Goal: Task Accomplishment & Management: Use online tool/utility

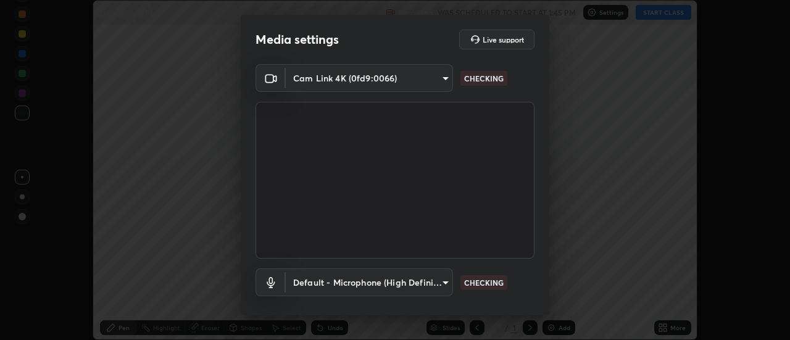
scroll to position [340, 790]
click at [445, 281] on body "Erase all Determinant 05 Recording WAS SCHEDULED TO START AT 1:45 PM Settings S…" at bounding box center [395, 170] width 790 height 340
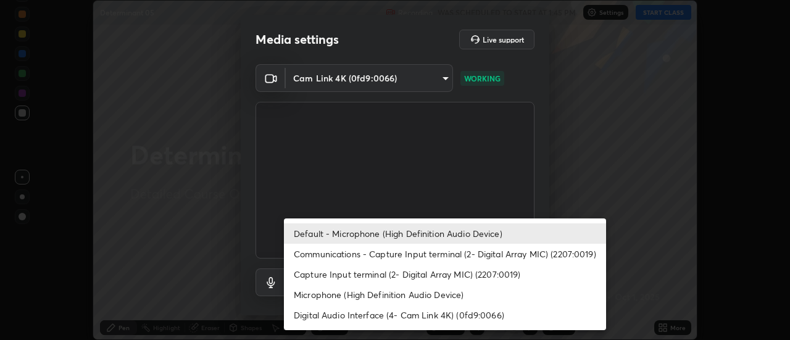
click at [460, 254] on li "Communications - Capture Input terminal (2- Digital Array MIC) (2207:0019)" at bounding box center [445, 254] width 322 height 20
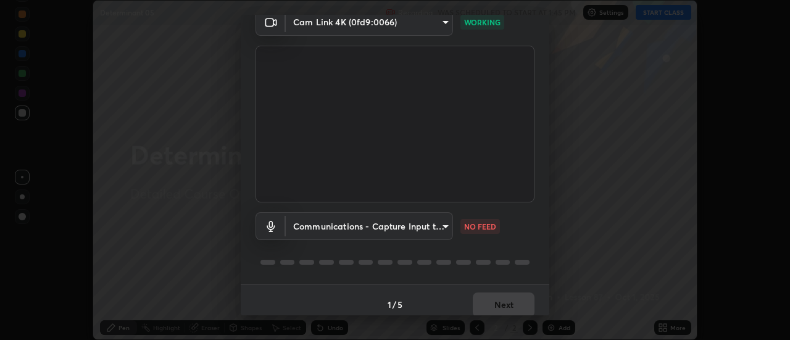
scroll to position [65, 0]
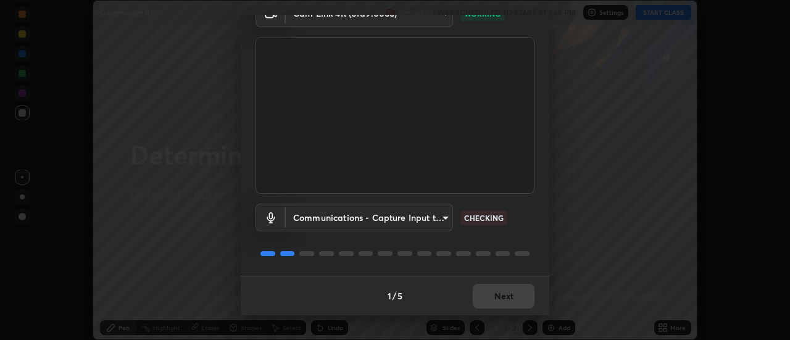
click at [437, 216] on body "Erase all Determinant 05 Recording WAS SCHEDULED TO START AT 1:45 PM Settings S…" at bounding box center [395, 170] width 790 height 340
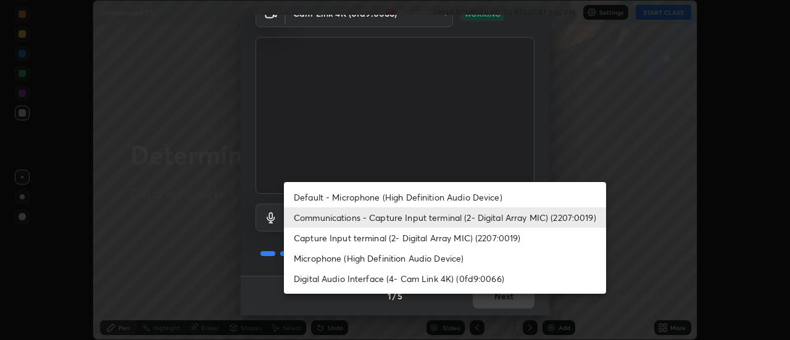
click at [488, 198] on li "Default - Microphone (High Definition Audio Device)" at bounding box center [445, 197] width 322 height 20
type input "default"
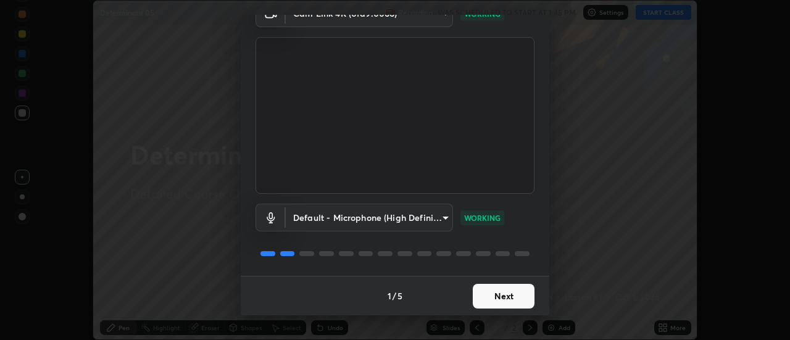
click at [513, 299] on button "Next" at bounding box center [504, 296] width 62 height 25
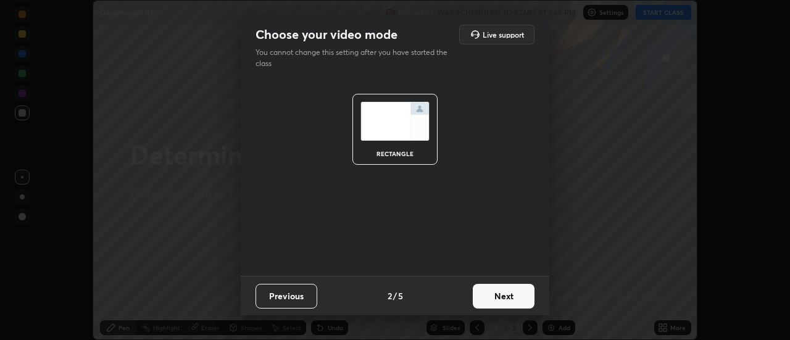
click at [512, 298] on button "Next" at bounding box center [504, 296] width 62 height 25
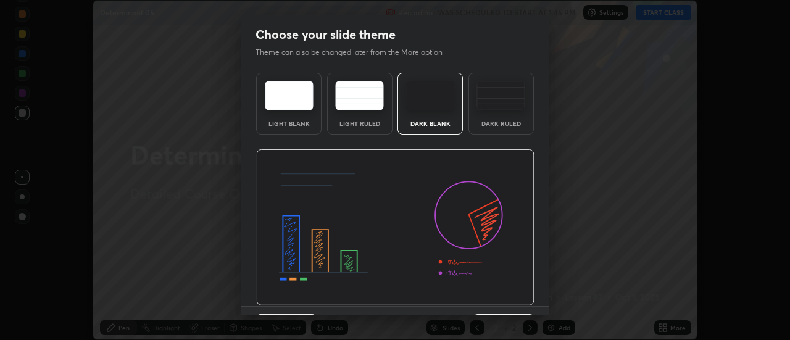
click at [517, 125] on div "Dark Ruled" at bounding box center [501, 123] width 49 height 6
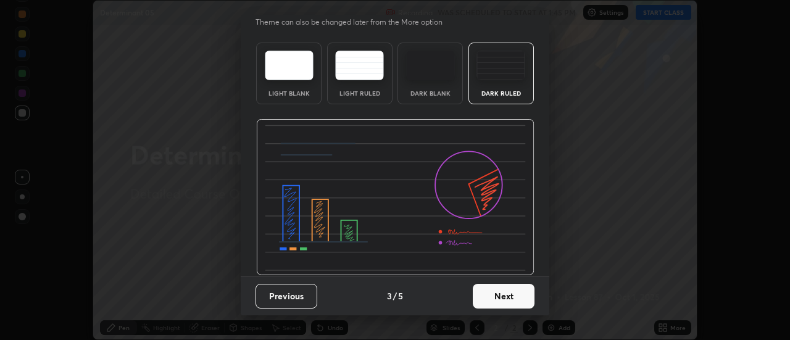
click at [517, 287] on button "Next" at bounding box center [504, 296] width 62 height 25
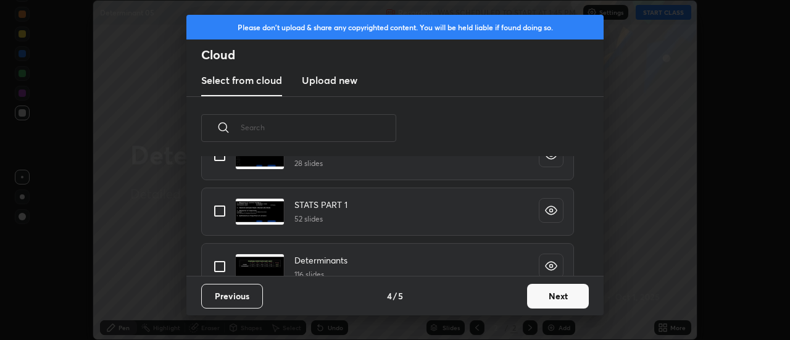
scroll to position [540, 0]
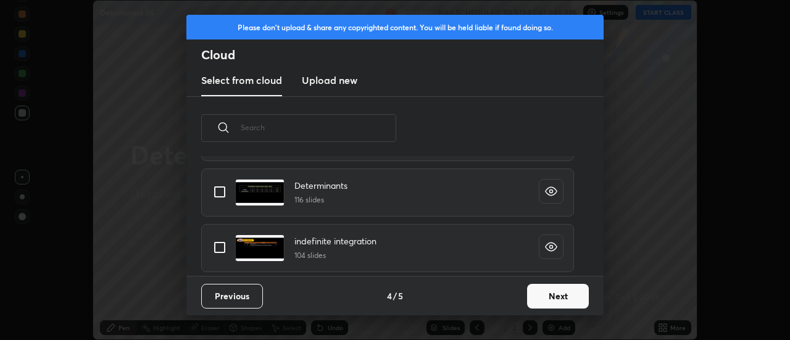
click at [219, 192] on input "grid" at bounding box center [220, 192] width 26 height 26
checkbox input "true"
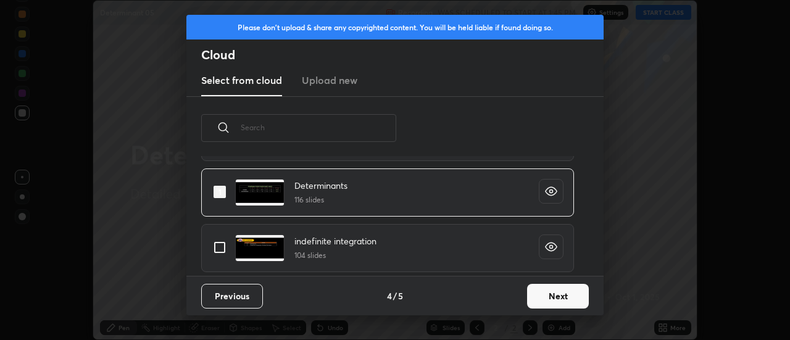
click at [546, 298] on button "Next" at bounding box center [558, 296] width 62 height 25
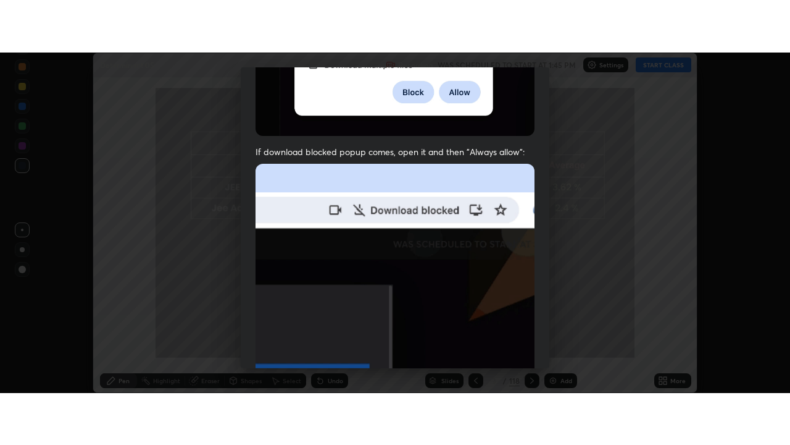
scroll to position [317, 0]
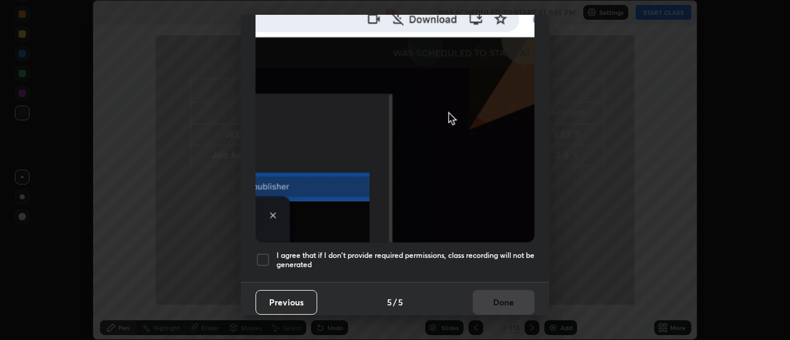
click at [487, 251] on h5 "I agree that if I don't provide required permissions, class recording will not …" at bounding box center [406, 260] width 258 height 19
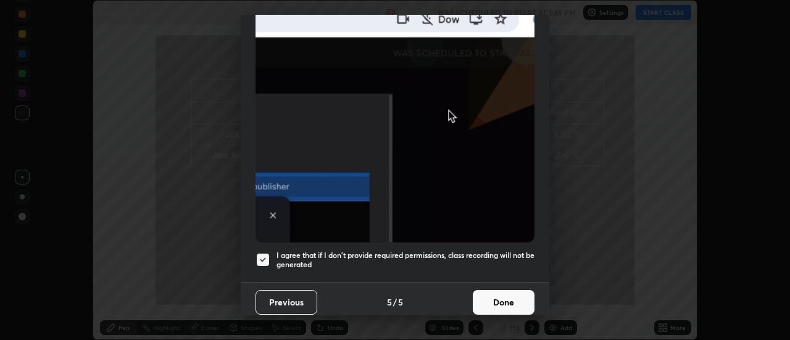
click at [500, 290] on button "Done" at bounding box center [504, 302] width 62 height 25
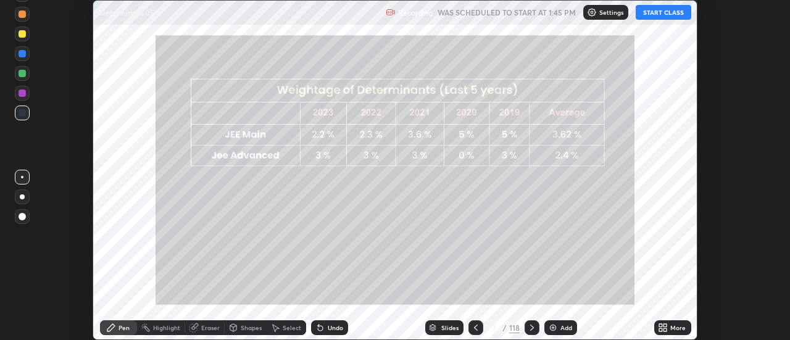
click at [673, 328] on div "More" at bounding box center [678, 328] width 15 height 6
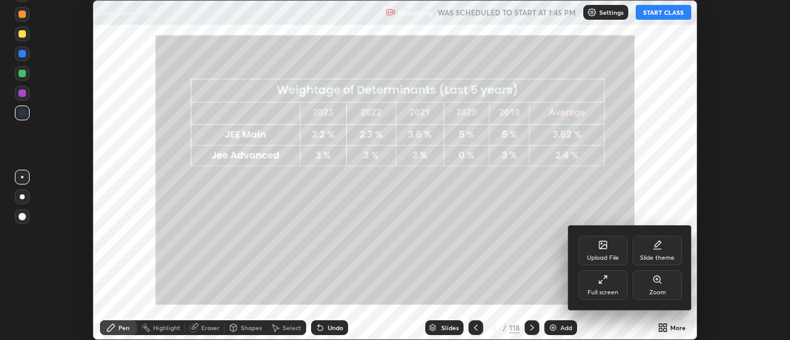
click at [609, 285] on div "Full screen" at bounding box center [603, 285] width 49 height 30
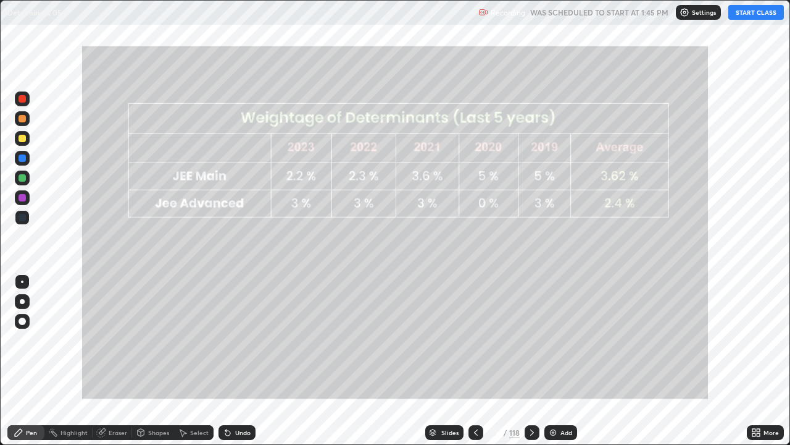
scroll to position [445, 790]
click at [743, 12] on button "START CLASS" at bounding box center [757, 12] width 56 height 15
click at [452, 340] on div "Slides" at bounding box center [450, 432] width 17 height 6
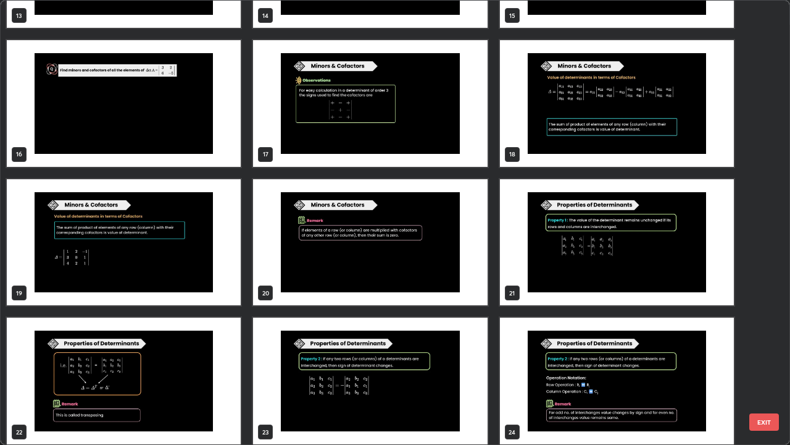
scroll to position [661, 0]
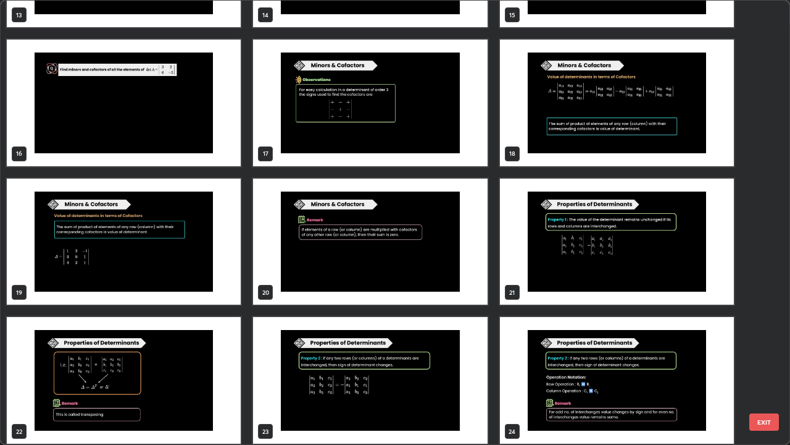
click at [672, 277] on img "grid" at bounding box center [617, 241] width 234 height 127
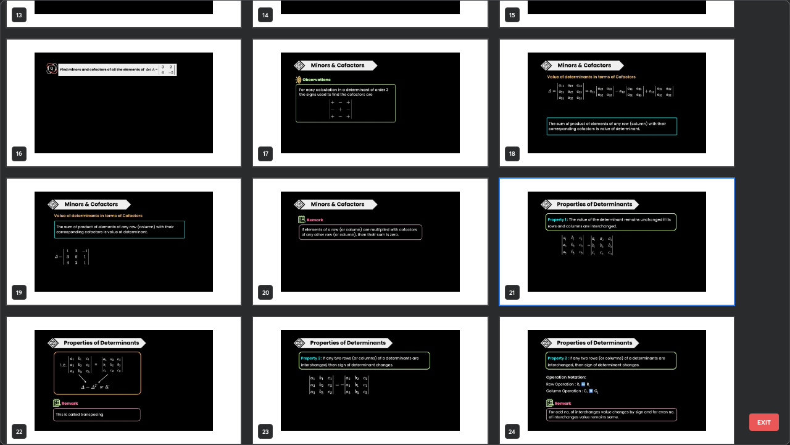
click at [671, 270] on img "grid" at bounding box center [617, 241] width 234 height 127
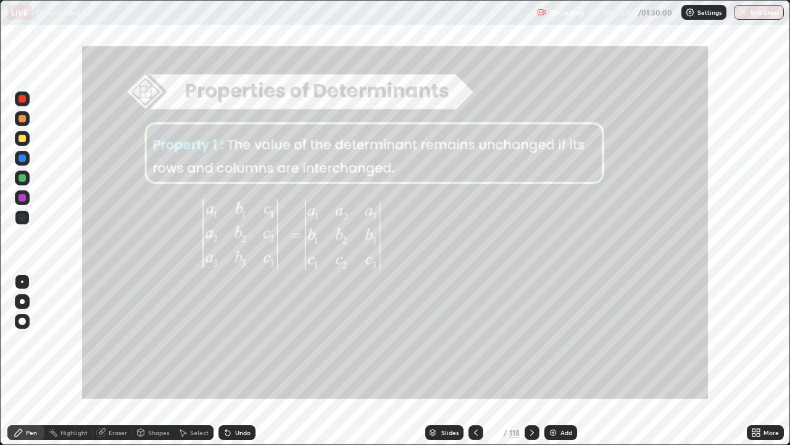
click at [533, 340] on div at bounding box center [532, 432] width 15 height 25
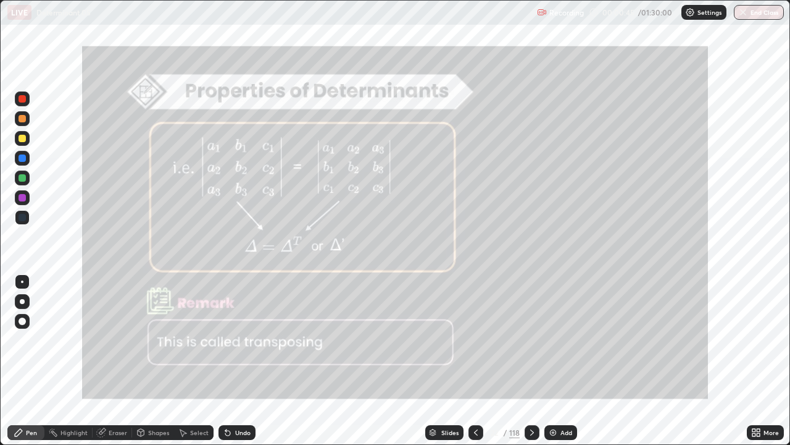
click at [531, 340] on icon at bounding box center [532, 432] width 10 height 10
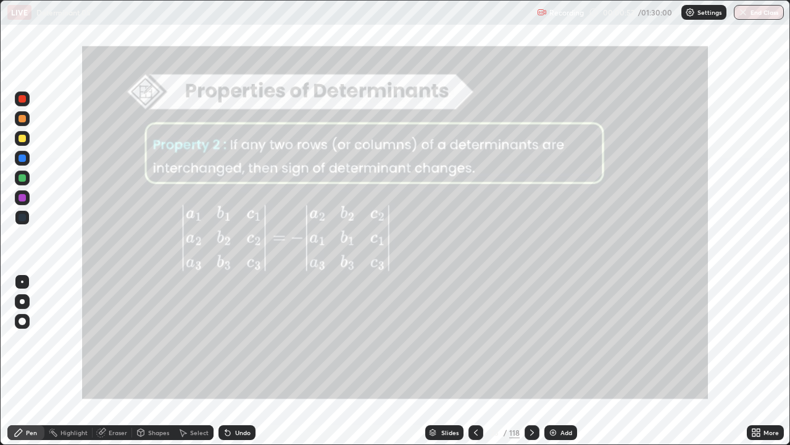
click at [23, 140] on div at bounding box center [22, 138] width 7 height 7
click at [530, 340] on icon at bounding box center [532, 432] width 10 height 10
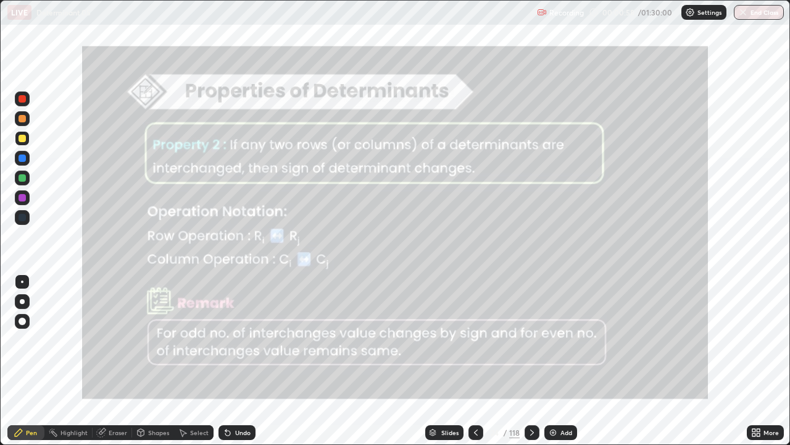
click at [525, 340] on div at bounding box center [532, 432] width 15 height 15
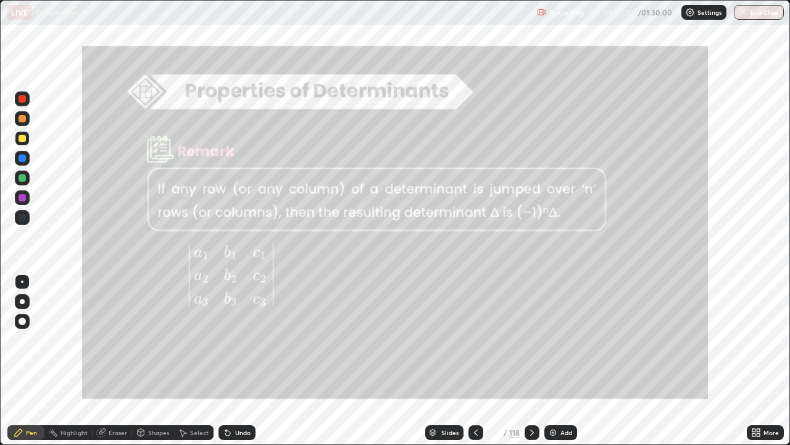
click at [531, 340] on icon at bounding box center [532, 432] width 10 height 10
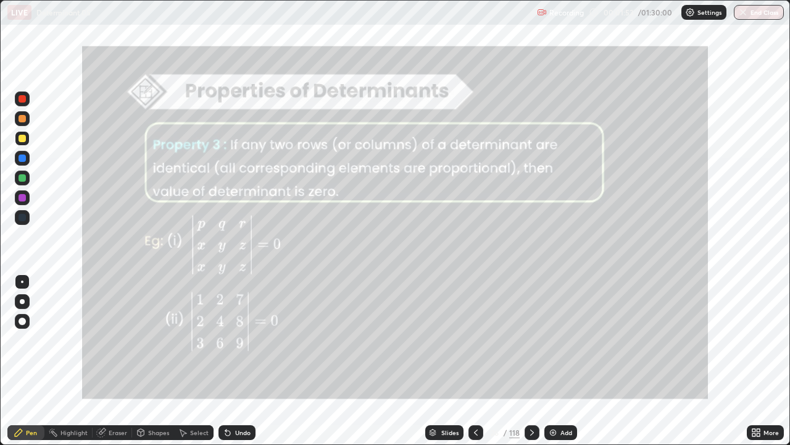
click at [532, 340] on icon at bounding box center [532, 432] width 10 height 10
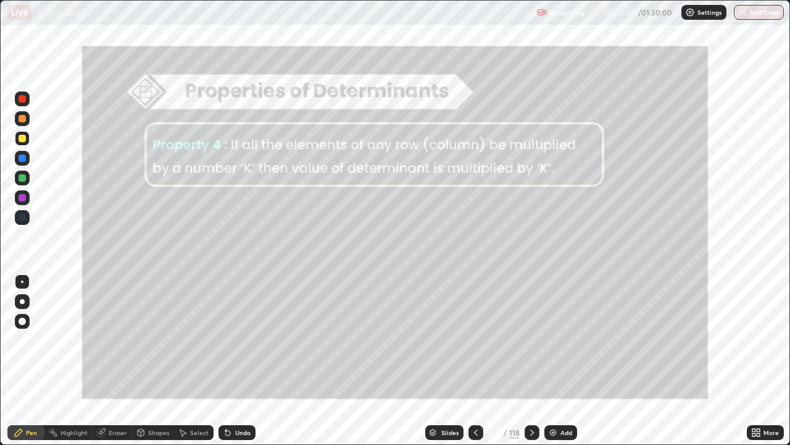
click at [537, 340] on div at bounding box center [532, 432] width 15 height 15
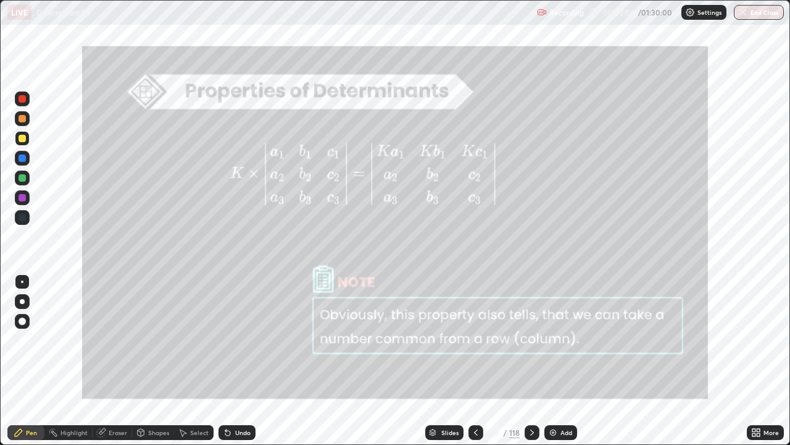
click at [525, 340] on div at bounding box center [532, 432] width 15 height 15
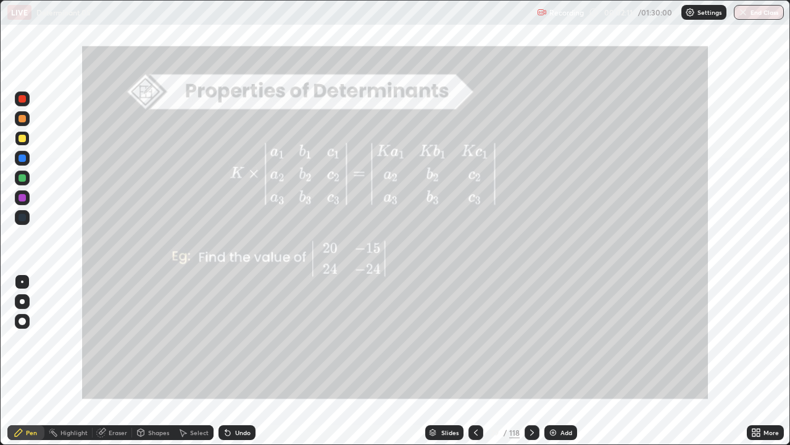
click at [531, 340] on div at bounding box center [532, 432] width 15 height 15
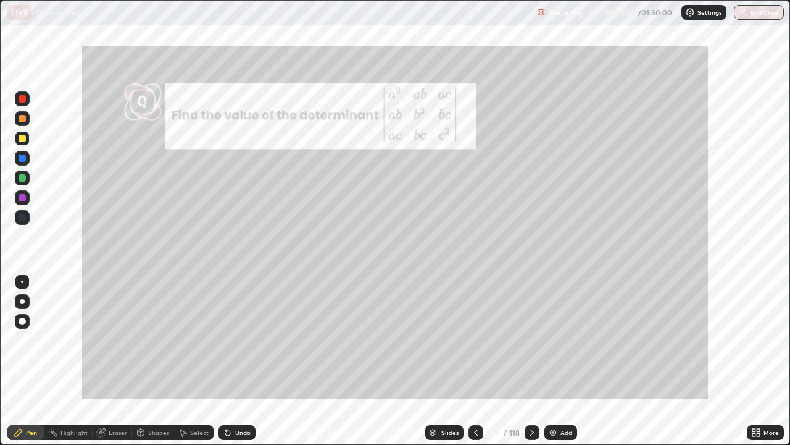
click at [470, 340] on div at bounding box center [476, 432] width 15 height 15
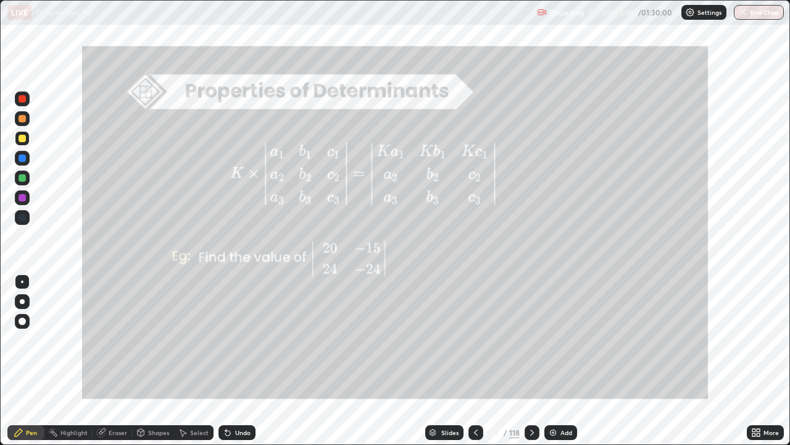
click at [533, 340] on icon at bounding box center [532, 432] width 10 height 10
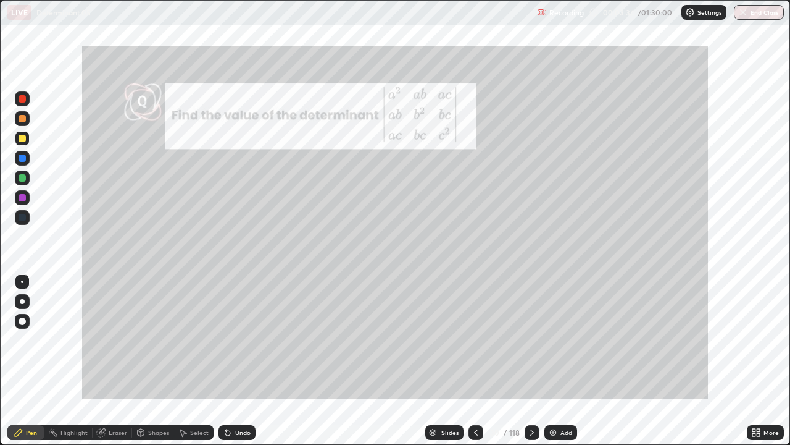
click at [446, 340] on div "Slides" at bounding box center [450, 432] width 17 height 6
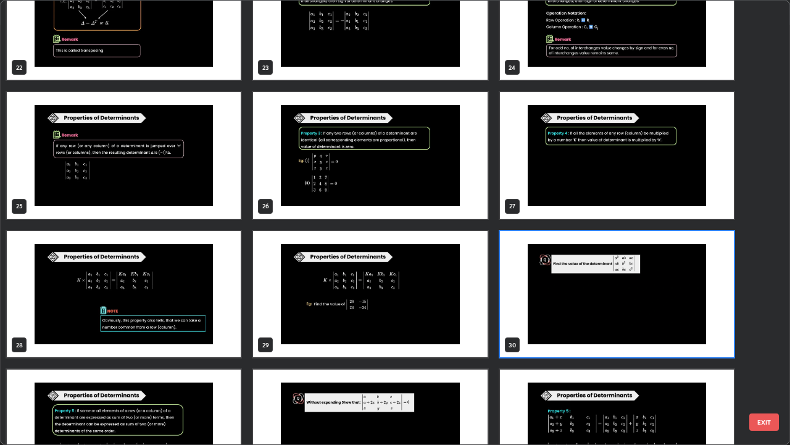
scroll to position [1063, 0]
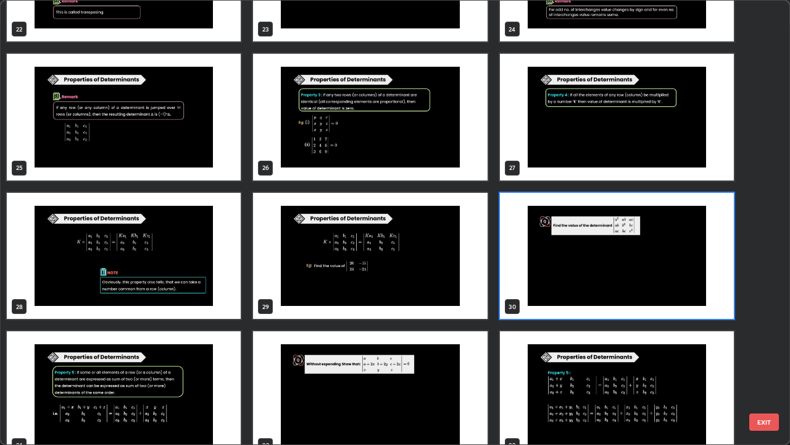
click at [663, 269] on img "grid" at bounding box center [617, 256] width 234 height 127
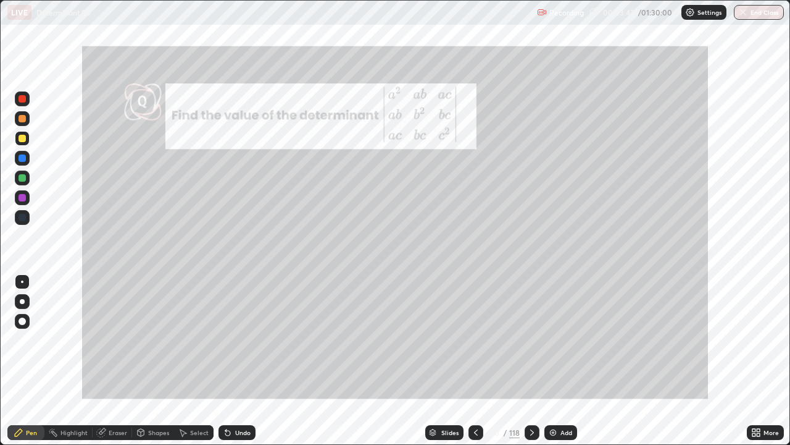
click at [661, 269] on img "grid" at bounding box center [617, 256] width 234 height 127
click at [534, 340] on div at bounding box center [532, 432] width 15 height 15
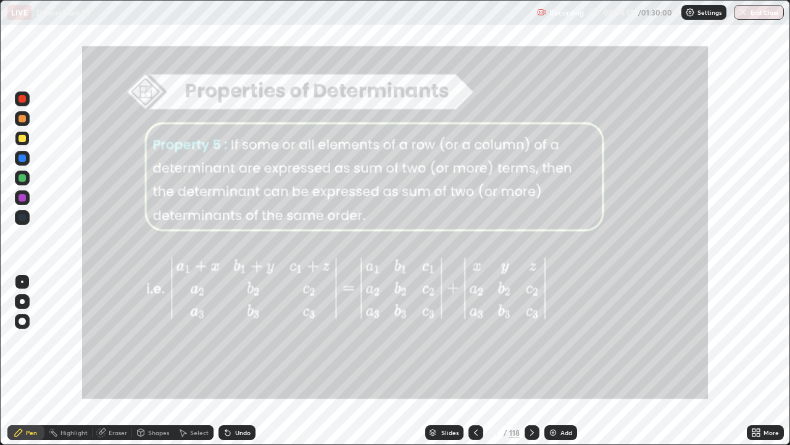
click at [535, 340] on div at bounding box center [532, 432] width 15 height 25
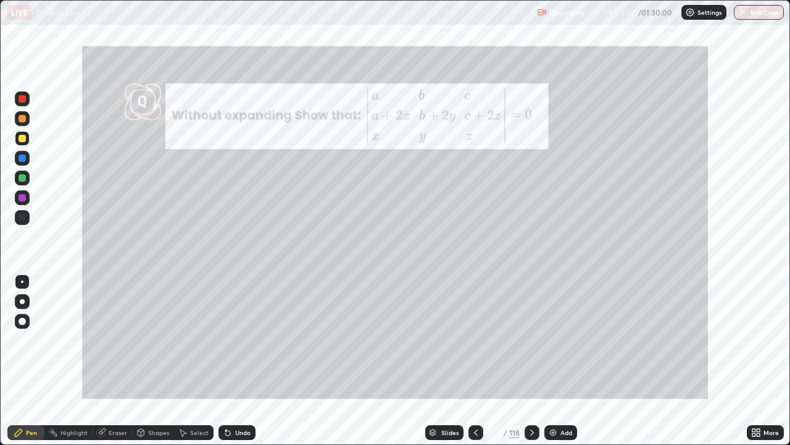
click at [478, 340] on icon at bounding box center [476, 432] width 10 height 10
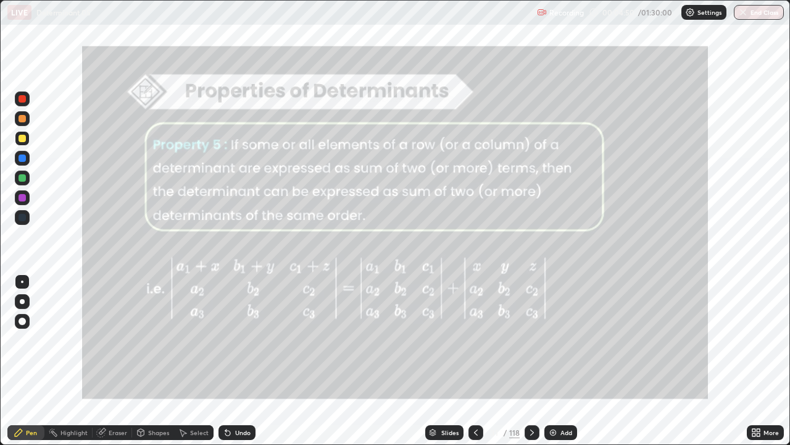
click at [531, 340] on div at bounding box center [532, 432] width 15 height 15
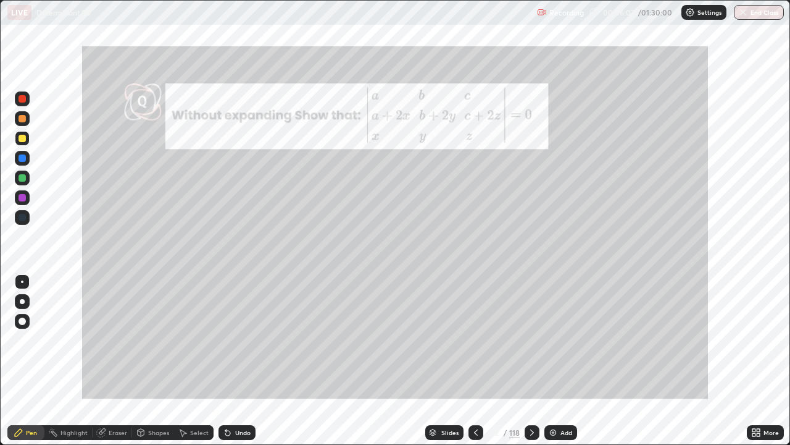
click at [453, 340] on div "Slides" at bounding box center [450, 432] width 17 height 6
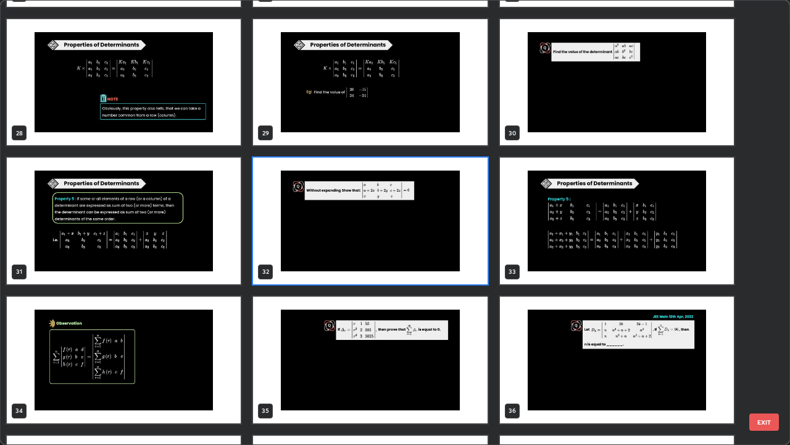
scroll to position [1235, 0]
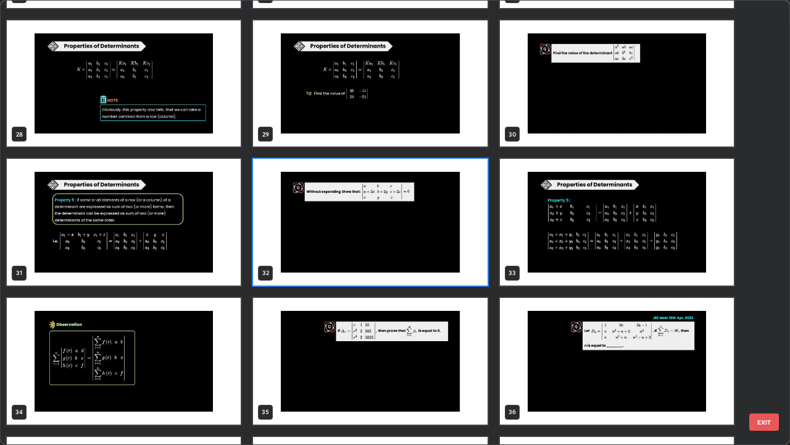
click at [661, 241] on img "grid" at bounding box center [617, 222] width 234 height 127
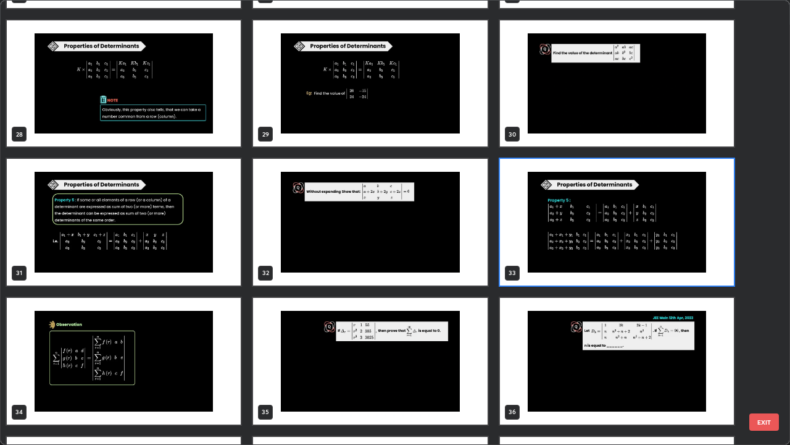
click at [659, 241] on img "grid" at bounding box center [617, 222] width 234 height 127
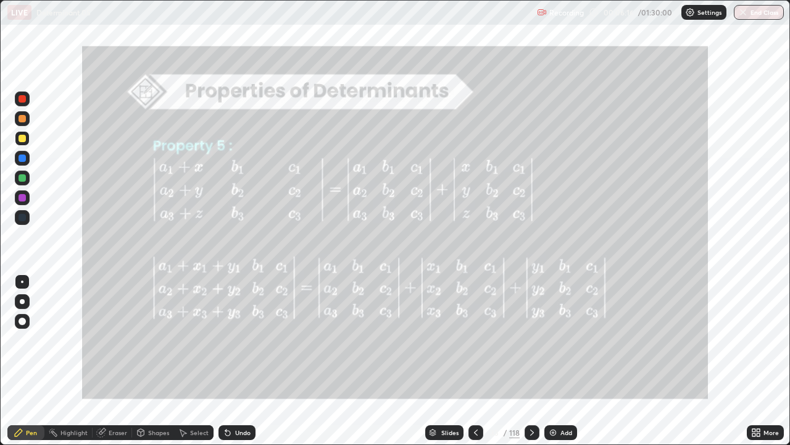
click at [532, 340] on icon at bounding box center [532, 432] width 10 height 10
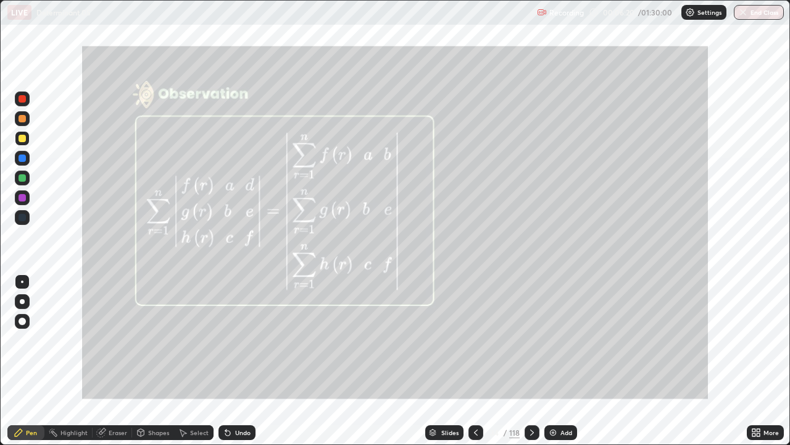
click at [531, 340] on icon at bounding box center [532, 432] width 10 height 10
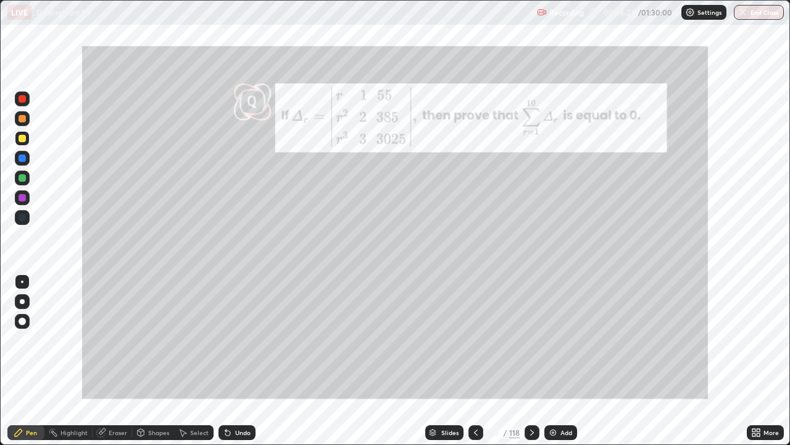
click at [532, 340] on icon at bounding box center [532, 432] width 4 height 6
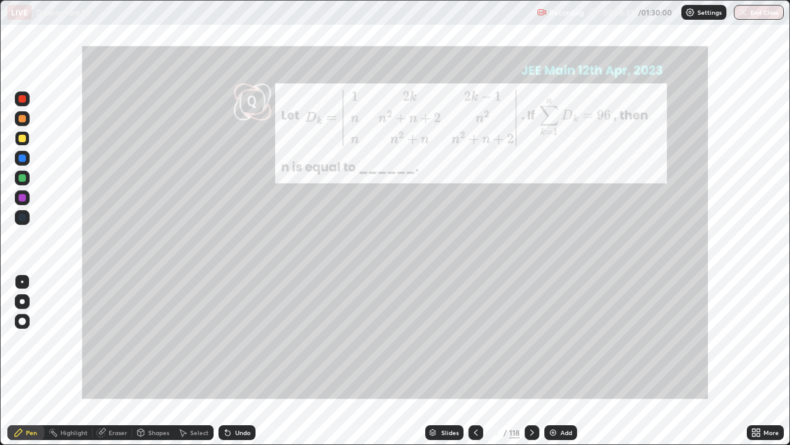
click at [529, 340] on icon at bounding box center [532, 432] width 10 height 10
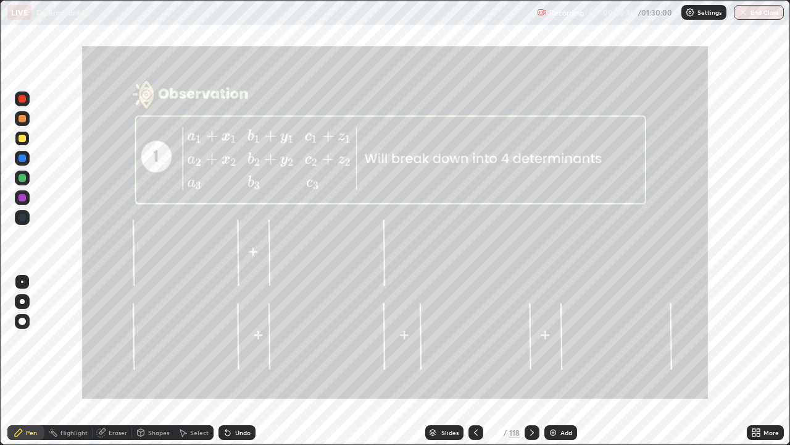
click at [532, 340] on icon at bounding box center [532, 432] width 4 height 6
click at [530, 340] on icon at bounding box center [532, 432] width 4 height 6
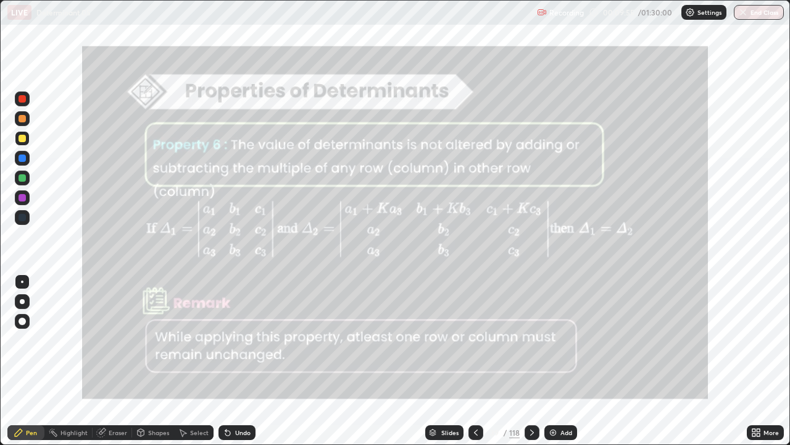
click at [568, 340] on div "Add" at bounding box center [567, 432] width 12 height 6
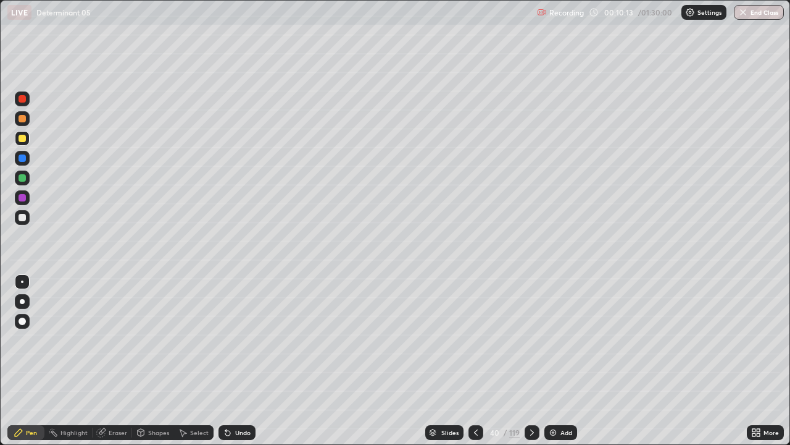
click at [469, 340] on div at bounding box center [476, 432] width 15 height 15
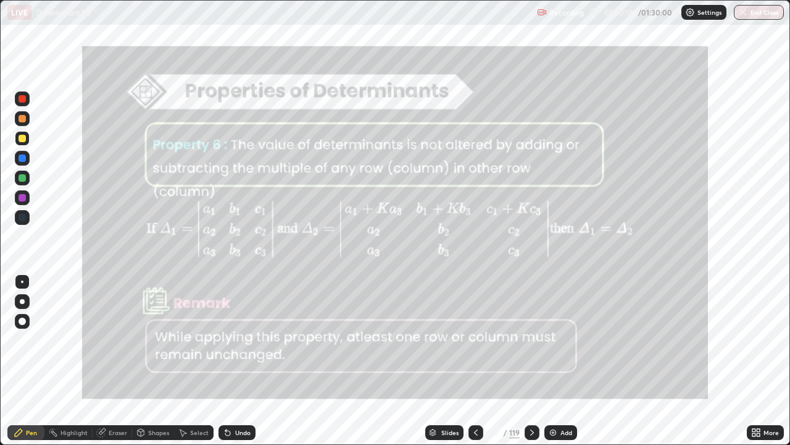
click at [122, 340] on div "Eraser" at bounding box center [118, 432] width 19 height 6
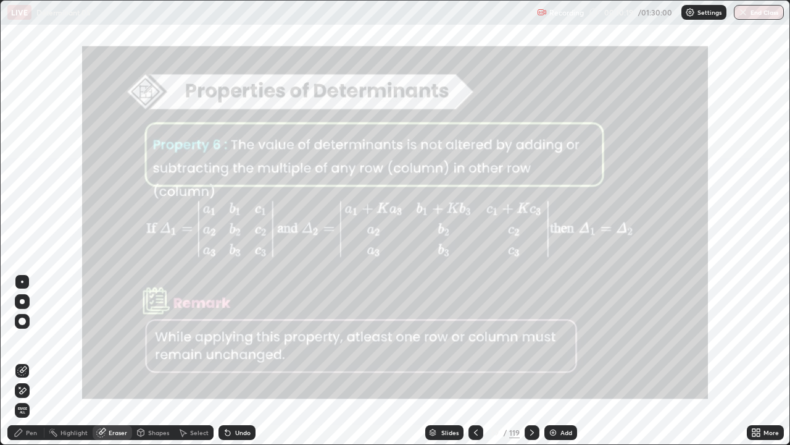
click at [25, 340] on icon at bounding box center [22, 390] width 10 height 10
click at [36, 340] on div "Pen" at bounding box center [25, 432] width 37 height 15
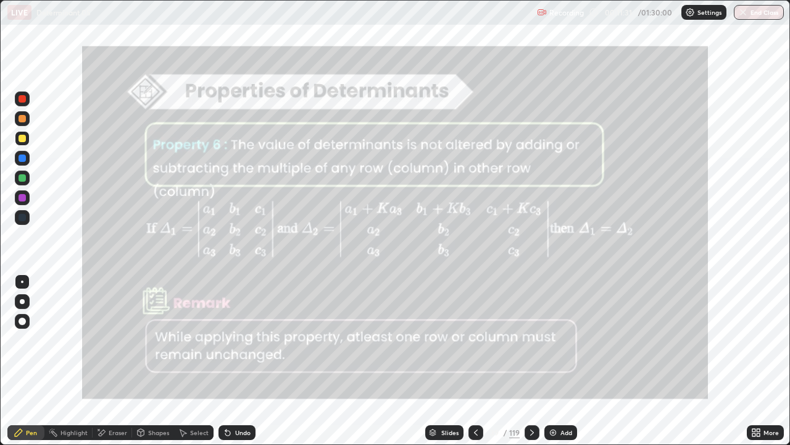
click at [565, 340] on div "Add" at bounding box center [567, 432] width 12 height 6
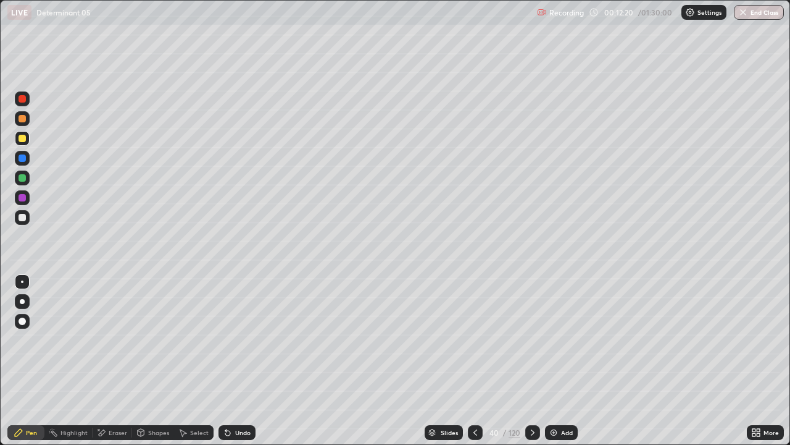
click at [532, 340] on icon at bounding box center [533, 432] width 10 height 10
click at [112, 340] on div "Eraser" at bounding box center [118, 432] width 19 height 6
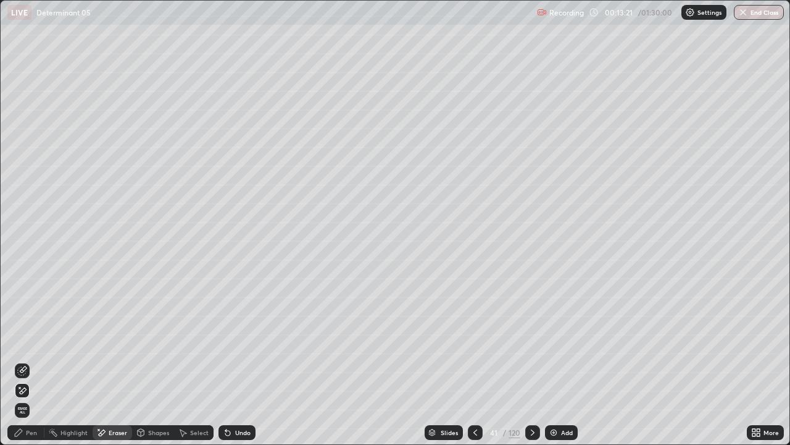
click at [31, 340] on div "Pen" at bounding box center [25, 432] width 37 height 15
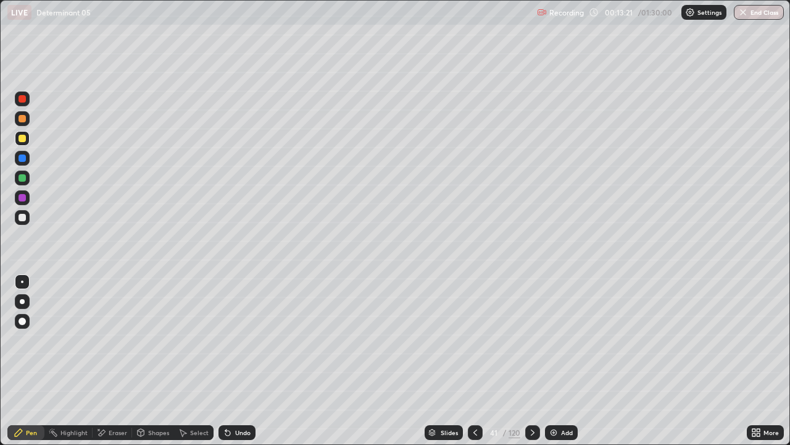
click at [30, 340] on div "Pen" at bounding box center [31, 432] width 11 height 6
click at [29, 220] on div at bounding box center [22, 217] width 15 height 15
click at [453, 340] on div "Slides" at bounding box center [449, 432] width 17 height 6
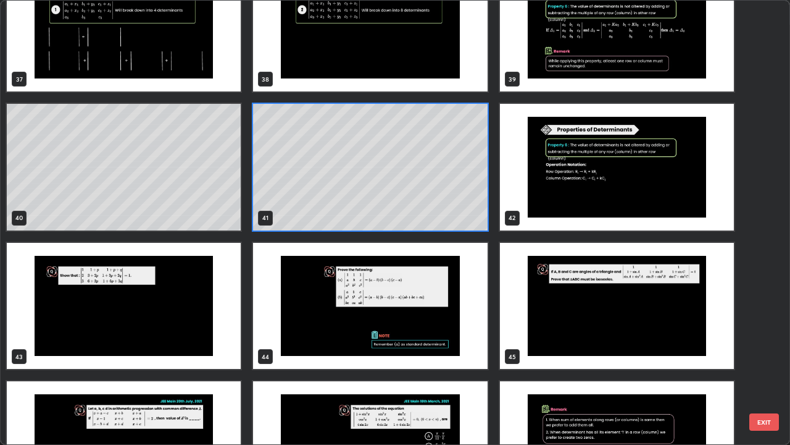
scroll to position [1722, 0]
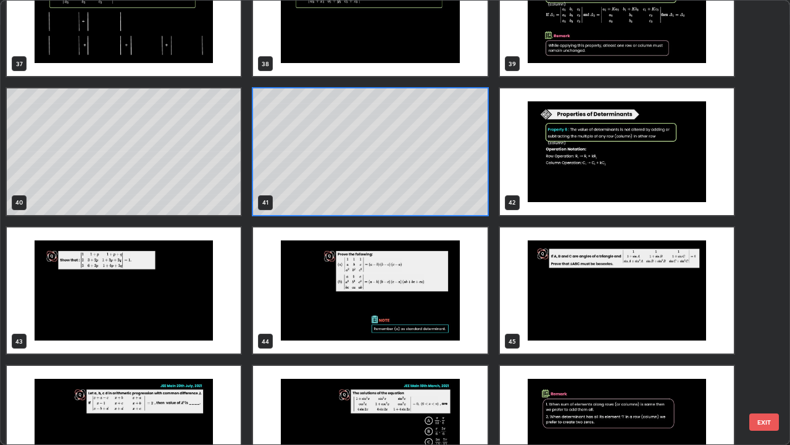
click at [450, 309] on img "grid" at bounding box center [370, 290] width 234 height 127
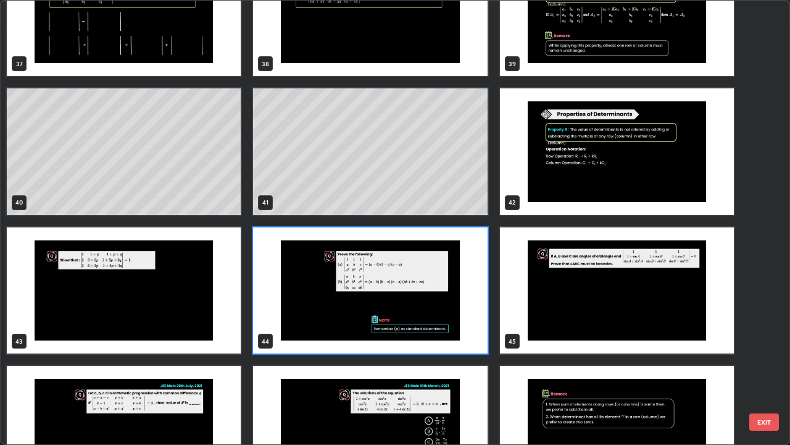
click at [448, 306] on img "grid" at bounding box center [370, 290] width 234 height 127
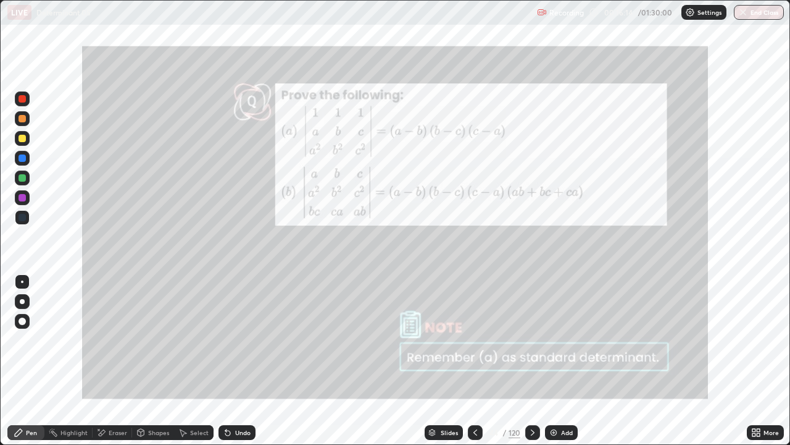
click at [559, 340] on div "Add" at bounding box center [561, 432] width 33 height 15
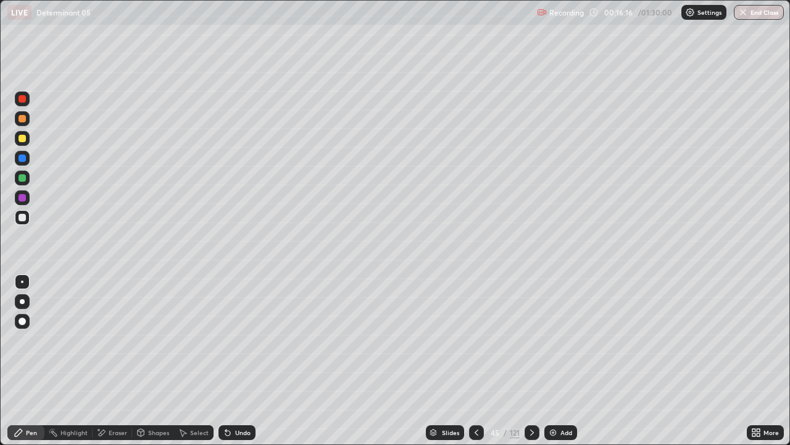
click at [475, 340] on icon at bounding box center [477, 432] width 10 height 10
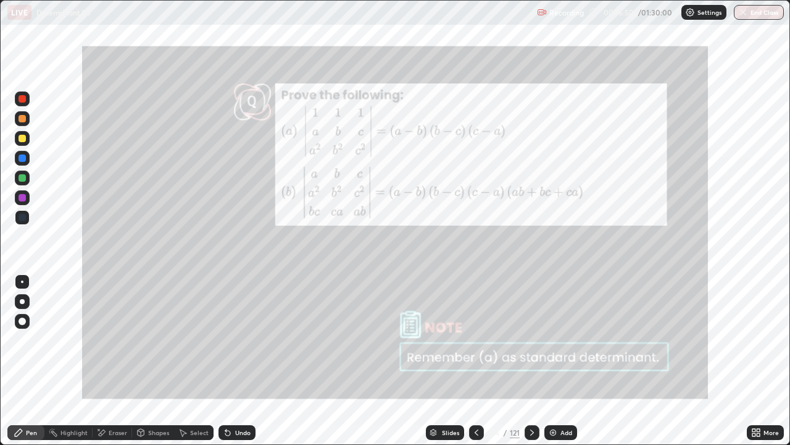
click at [568, 340] on div "Add" at bounding box center [567, 432] width 12 height 6
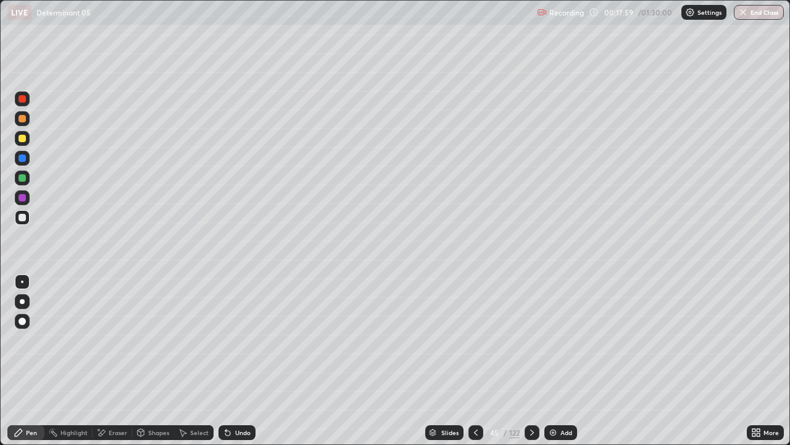
click at [563, 340] on div "Add" at bounding box center [567, 432] width 12 height 6
click at [124, 340] on div "Eraser" at bounding box center [118, 432] width 19 height 6
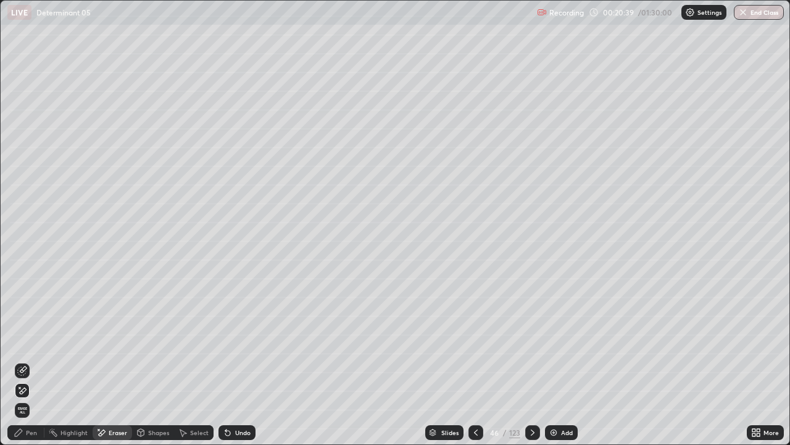
click at [33, 340] on div "Pen" at bounding box center [31, 432] width 11 height 6
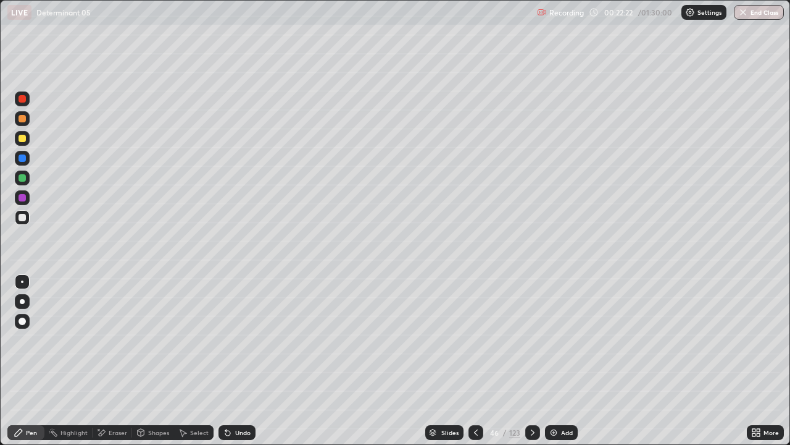
click at [239, 340] on div "Undo" at bounding box center [242, 432] width 15 height 6
click at [569, 340] on div "Add" at bounding box center [561, 432] width 33 height 15
click at [474, 340] on icon at bounding box center [476, 432] width 10 height 10
click at [532, 340] on icon at bounding box center [533, 432] width 10 height 10
click at [474, 340] on icon at bounding box center [476, 432] width 10 height 10
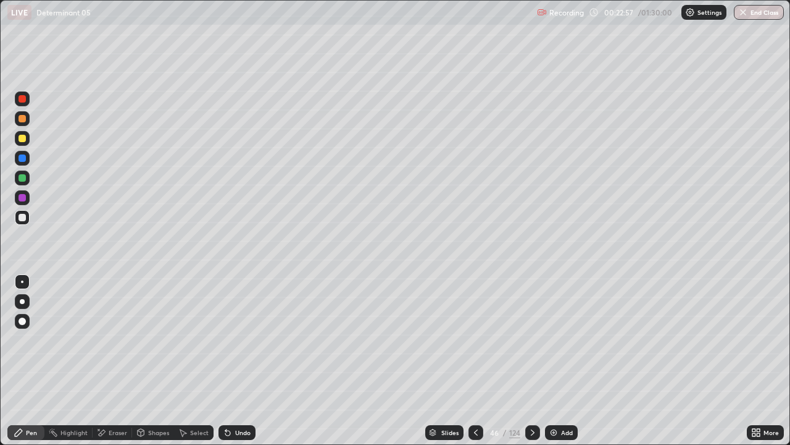
click at [534, 340] on icon at bounding box center [533, 432] width 10 height 10
click at [242, 340] on div "Undo" at bounding box center [242, 432] width 15 height 6
click at [244, 340] on div "Undo" at bounding box center [242, 432] width 15 height 6
click at [247, 340] on div "Undo" at bounding box center [242, 432] width 15 height 6
click at [245, 340] on div "Undo" at bounding box center [242, 432] width 15 height 6
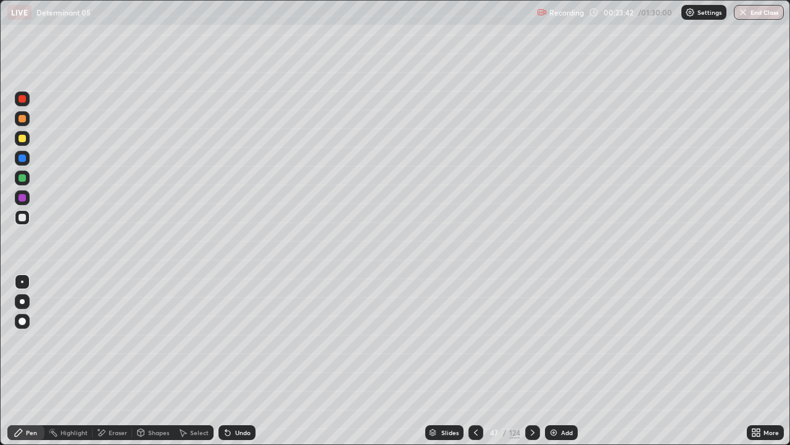
click at [245, 340] on div "Undo" at bounding box center [237, 432] width 37 height 15
click at [249, 340] on div "Undo" at bounding box center [237, 432] width 37 height 15
click at [473, 340] on icon at bounding box center [476, 432] width 10 height 10
click at [475, 340] on icon at bounding box center [476, 432] width 10 height 10
click at [121, 340] on div "Eraser" at bounding box center [113, 432] width 40 height 15
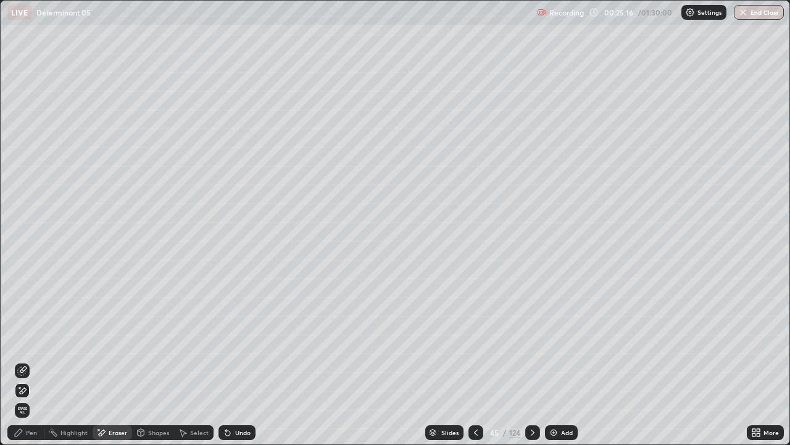
click at [29, 340] on div "Pen" at bounding box center [25, 432] width 37 height 15
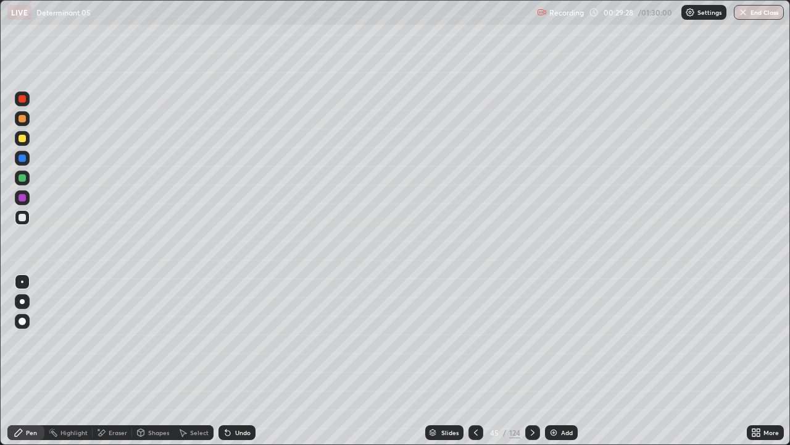
click at [207, 340] on div "Select" at bounding box center [194, 432] width 40 height 15
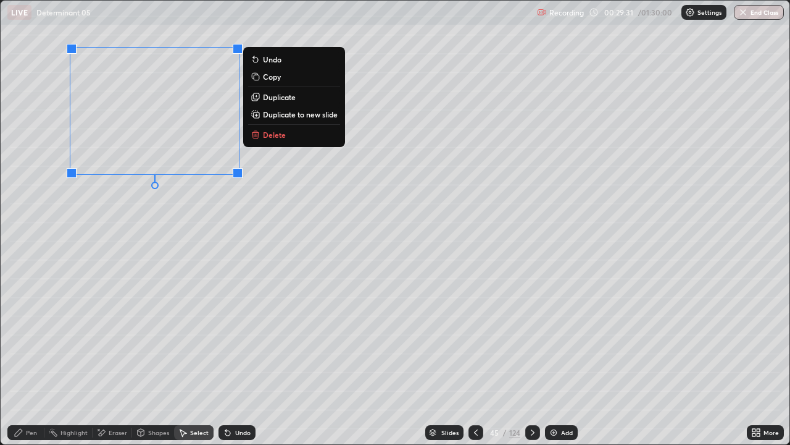
click at [296, 119] on button "Duplicate to new slide" at bounding box center [294, 114] width 92 height 15
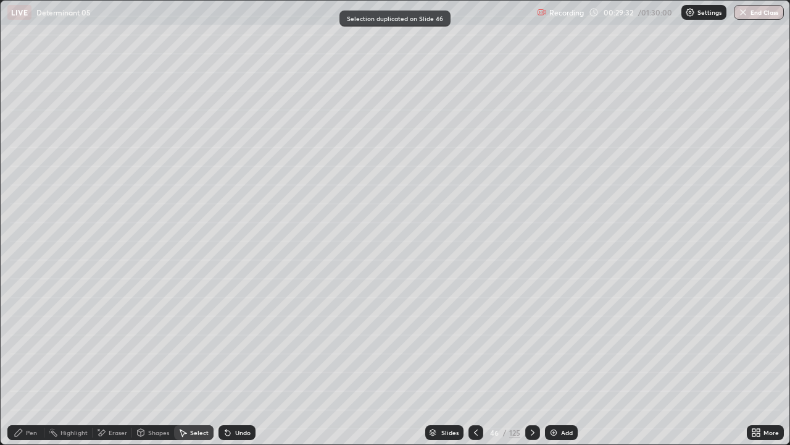
click at [34, 340] on div "Pen" at bounding box center [31, 432] width 11 height 6
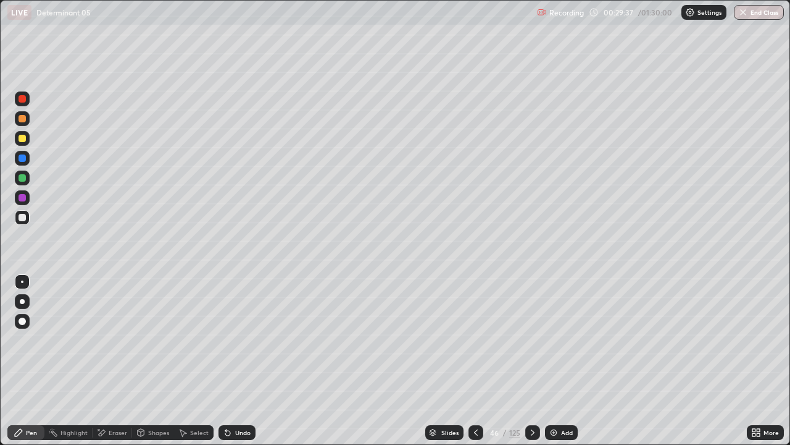
click at [474, 340] on icon at bounding box center [476, 432] width 4 height 6
click at [27, 299] on div at bounding box center [22, 301] width 15 height 15
click at [443, 340] on div "Slides" at bounding box center [450, 432] width 17 height 6
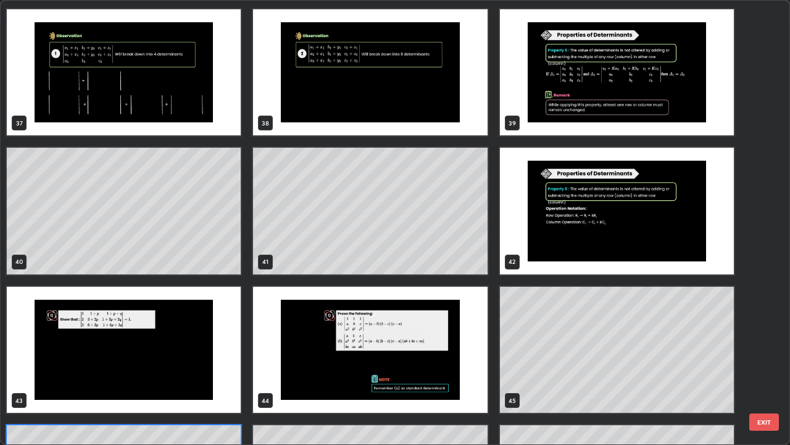
scroll to position [1776, 0]
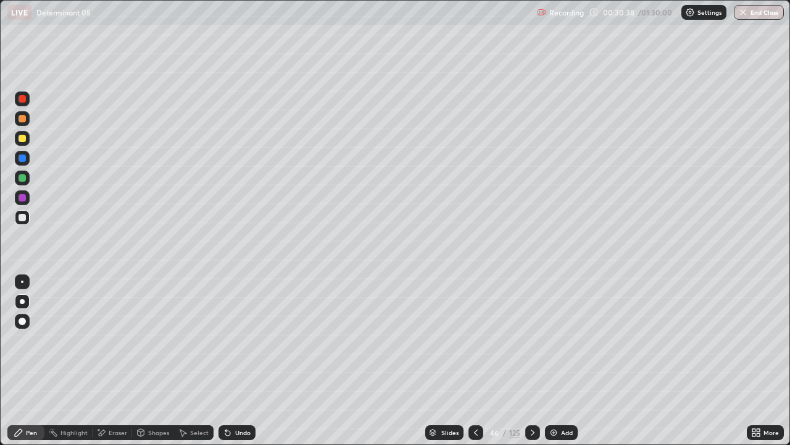
click at [440, 340] on div "Slides" at bounding box center [444, 432] width 38 height 15
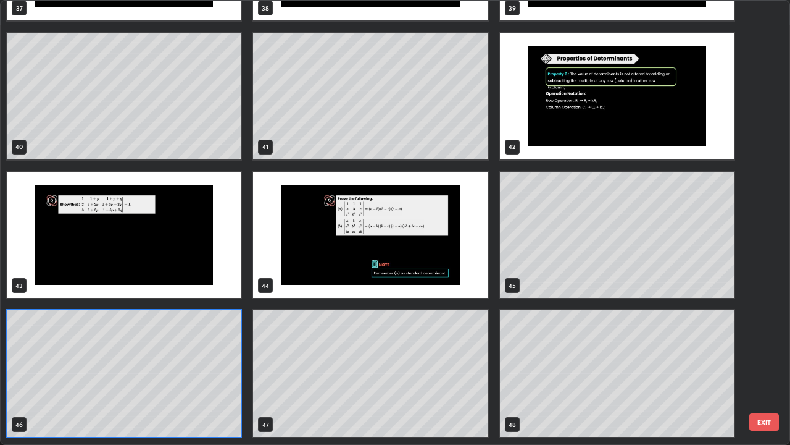
scroll to position [1783, 0]
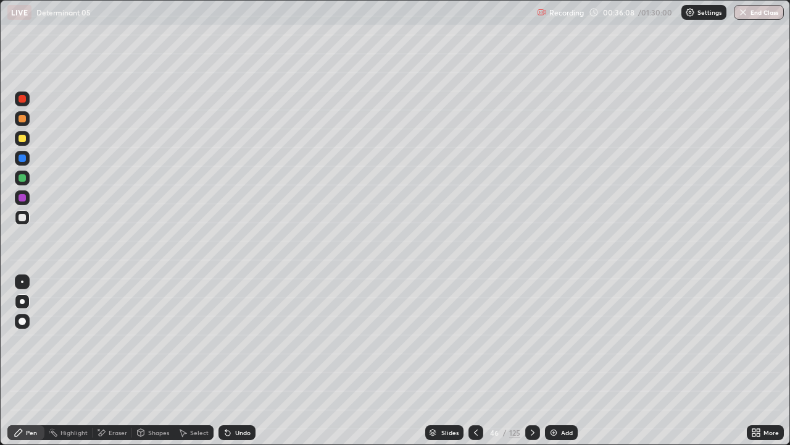
click at [196, 340] on div "Select" at bounding box center [199, 432] width 19 height 6
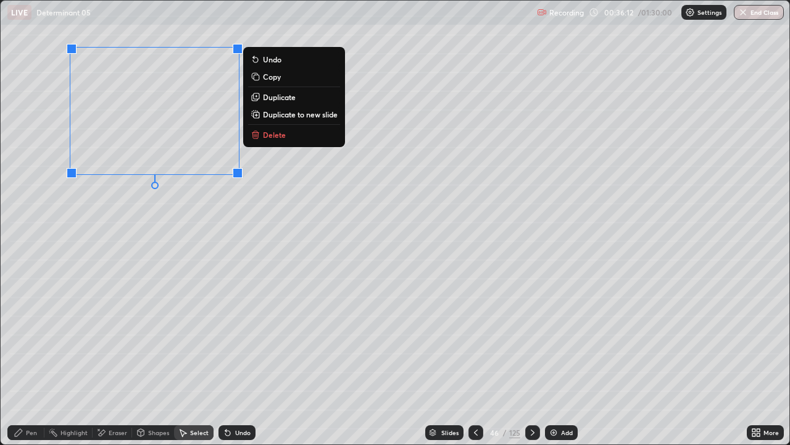
click at [281, 112] on p "Duplicate to new slide" at bounding box center [300, 114] width 75 height 10
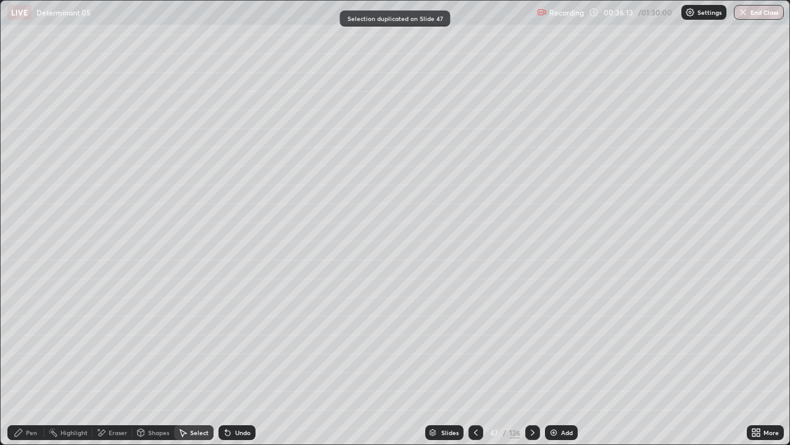
click at [26, 340] on div "Pen" at bounding box center [31, 432] width 11 height 6
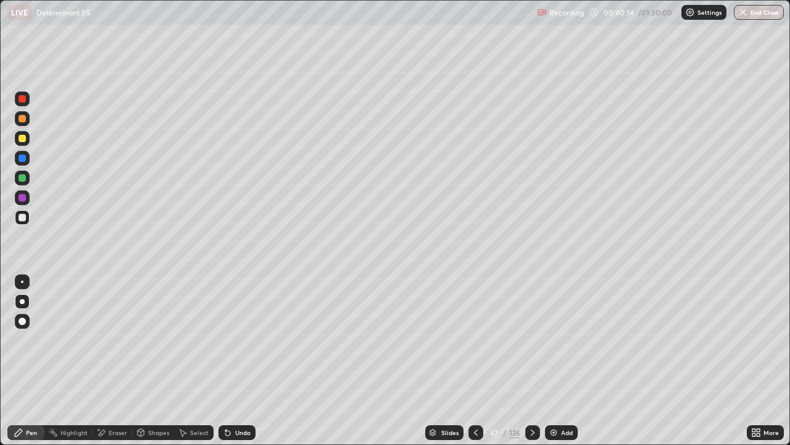
click at [20, 141] on div at bounding box center [22, 138] width 7 height 7
click at [474, 340] on icon at bounding box center [476, 432] width 10 height 10
click at [193, 340] on div "Select" at bounding box center [194, 432] width 40 height 15
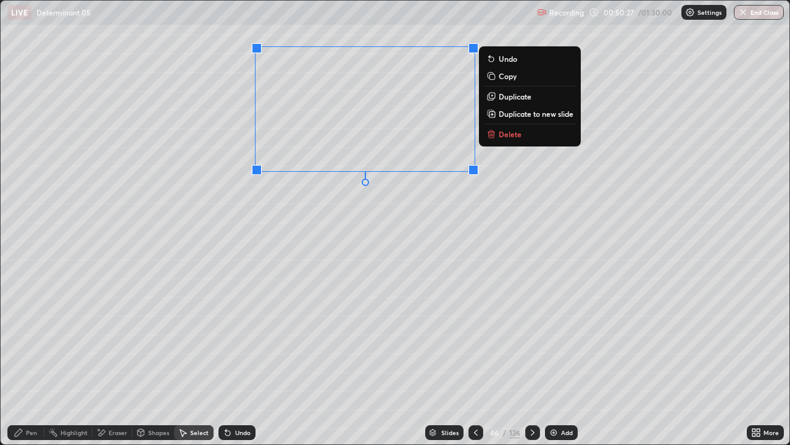
click at [526, 113] on p "Duplicate to new slide" at bounding box center [536, 114] width 75 height 10
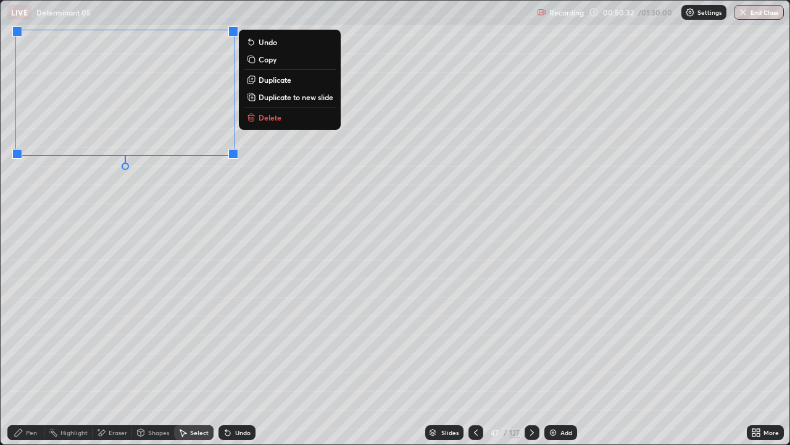
click at [33, 340] on div "Pen" at bounding box center [31, 432] width 11 height 6
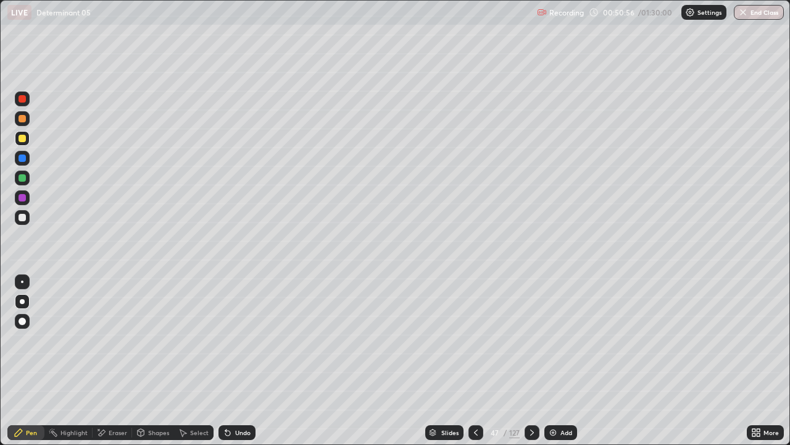
click at [235, 340] on div "Undo" at bounding box center [237, 432] width 37 height 15
click at [112, 340] on div "Eraser" at bounding box center [113, 432] width 40 height 15
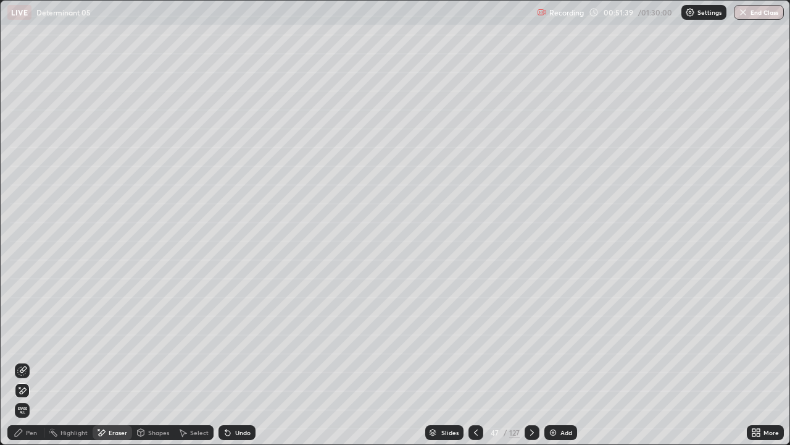
click at [20, 340] on div at bounding box center [22, 370] width 15 height 15
click at [29, 340] on div "Pen" at bounding box center [31, 432] width 11 height 6
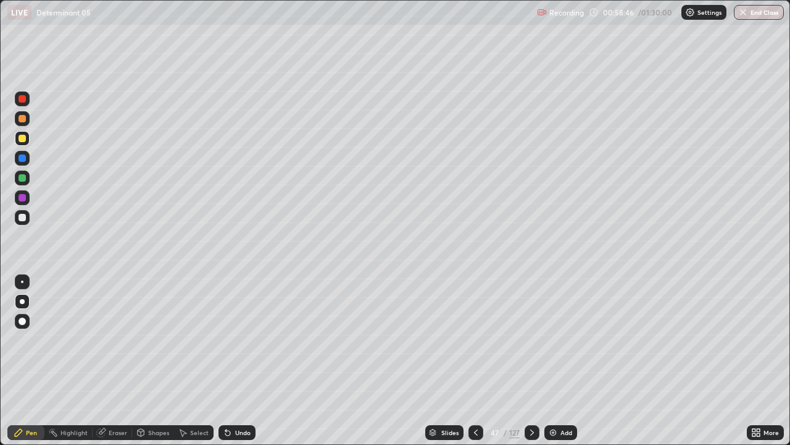
click at [482, 340] on div at bounding box center [476, 432] width 15 height 15
click at [474, 340] on icon at bounding box center [476, 432] width 10 height 10
click at [529, 340] on icon at bounding box center [532, 432] width 10 height 10
click at [475, 340] on icon at bounding box center [476, 432] width 10 height 10
click at [531, 340] on icon at bounding box center [532, 432] width 10 height 10
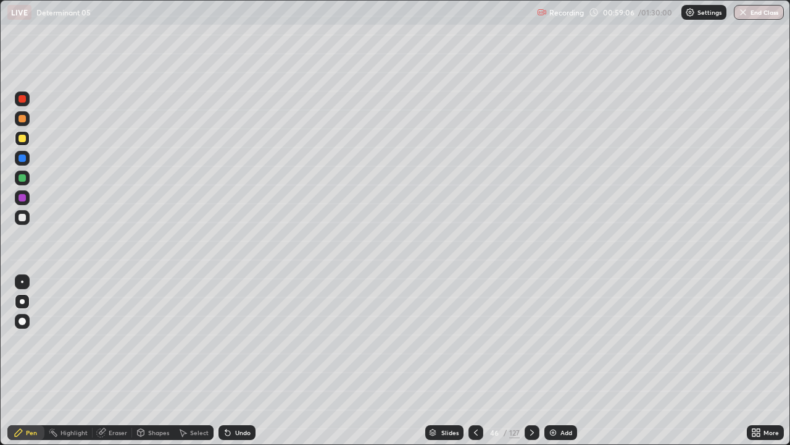
click at [204, 340] on div "Select" at bounding box center [199, 432] width 19 height 6
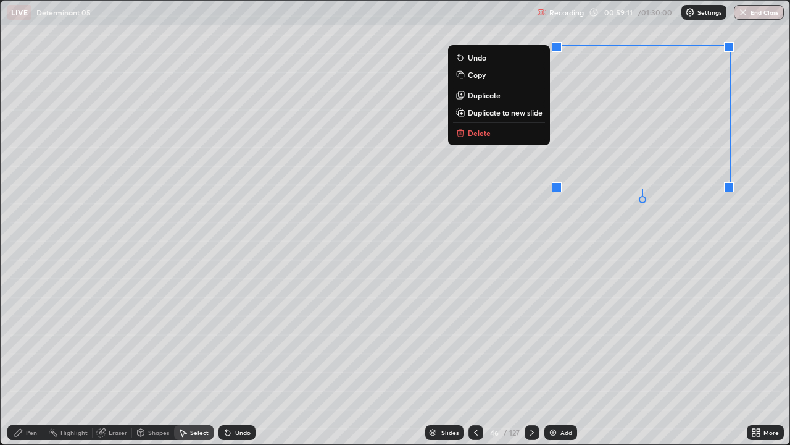
click at [529, 112] on p "Duplicate to new slide" at bounding box center [505, 112] width 75 height 10
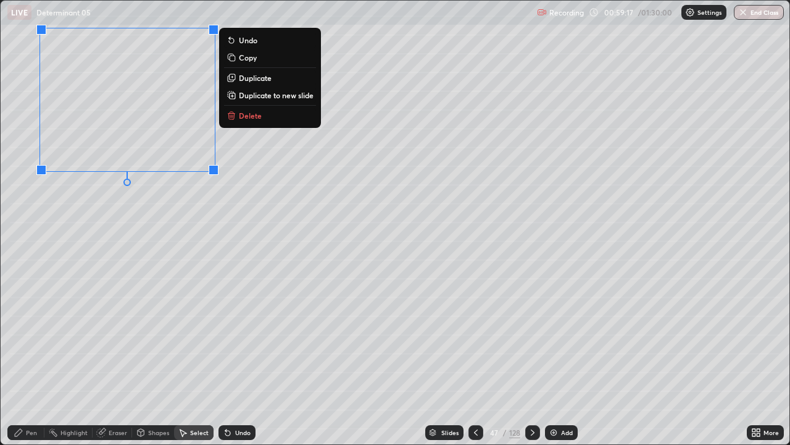
click at [245, 340] on div "0 ° Undo Copy Duplicate Duplicate to new slide Delete" at bounding box center [395, 222] width 789 height 443
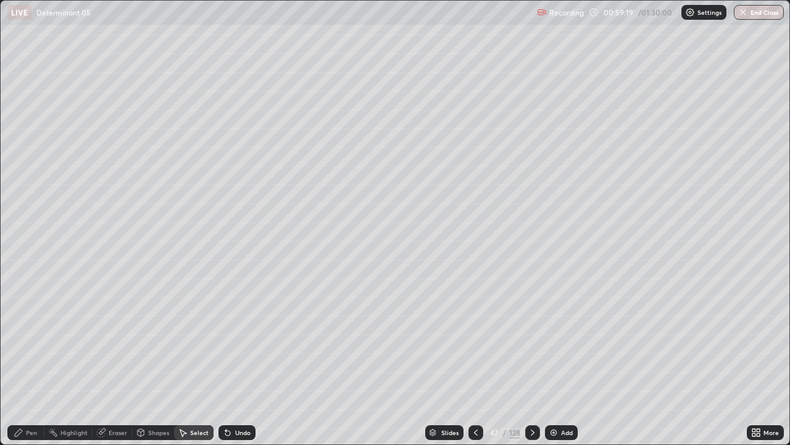
click at [477, 340] on icon at bounding box center [476, 432] width 10 height 10
click at [197, 340] on div "Select" at bounding box center [199, 432] width 19 height 6
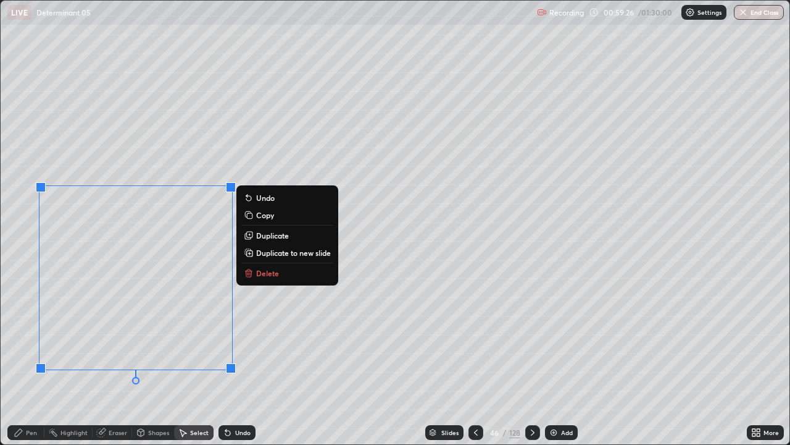
click at [289, 252] on p "Duplicate to new slide" at bounding box center [293, 253] width 75 height 10
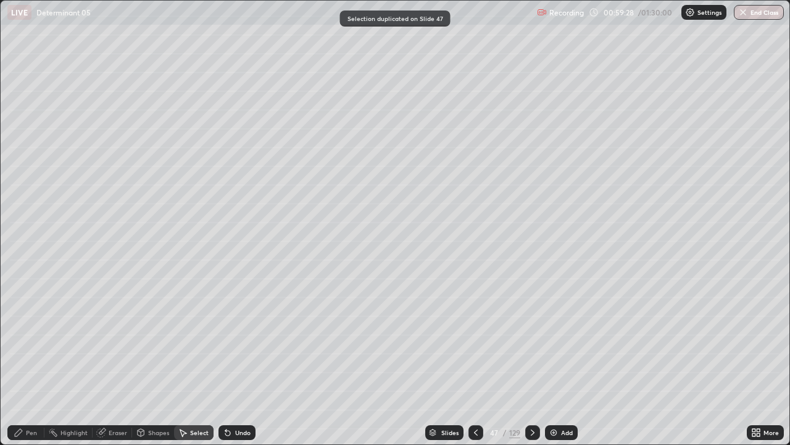
click at [475, 340] on icon at bounding box center [476, 432] width 10 height 10
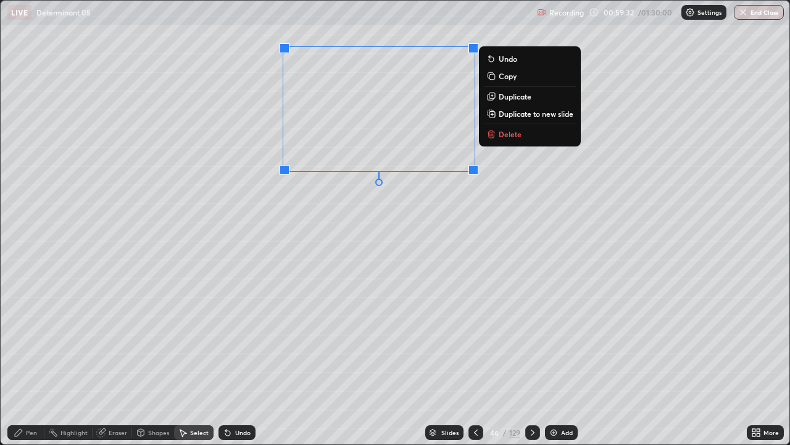
click at [516, 114] on p "Duplicate to new slide" at bounding box center [536, 114] width 75 height 10
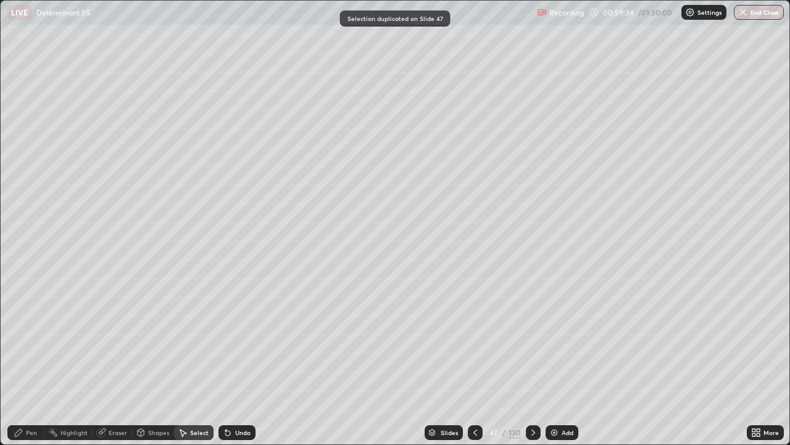
click at [474, 340] on icon at bounding box center [476, 432] width 10 height 10
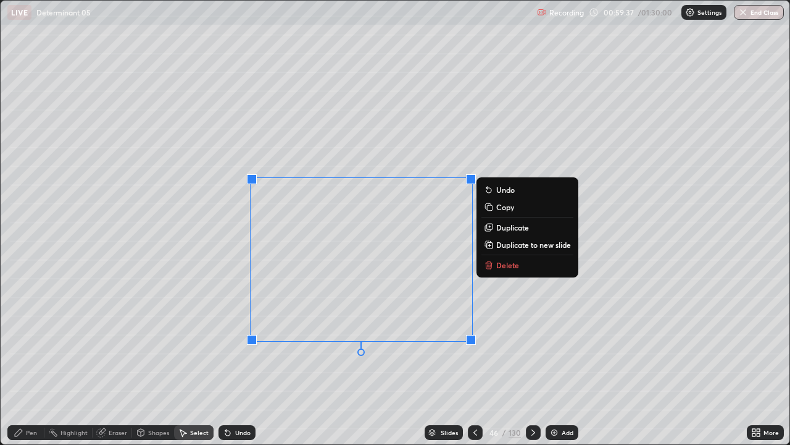
click at [532, 243] on p "Duplicate to new slide" at bounding box center [533, 245] width 75 height 10
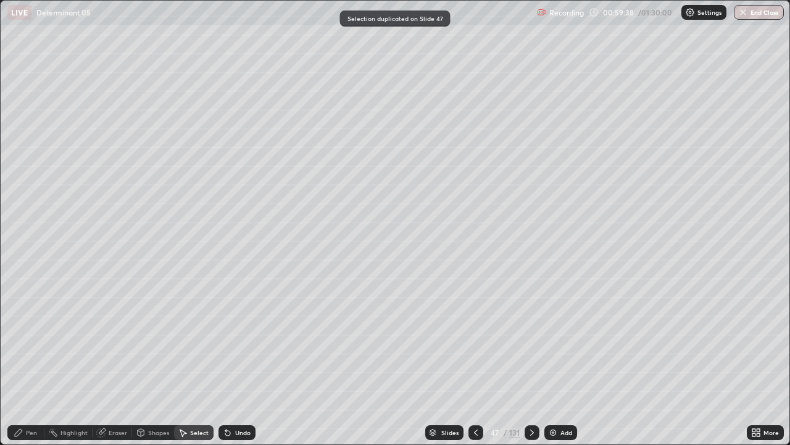
click at [475, 340] on icon at bounding box center [476, 432] width 10 height 10
click at [120, 340] on div "Eraser" at bounding box center [113, 432] width 40 height 15
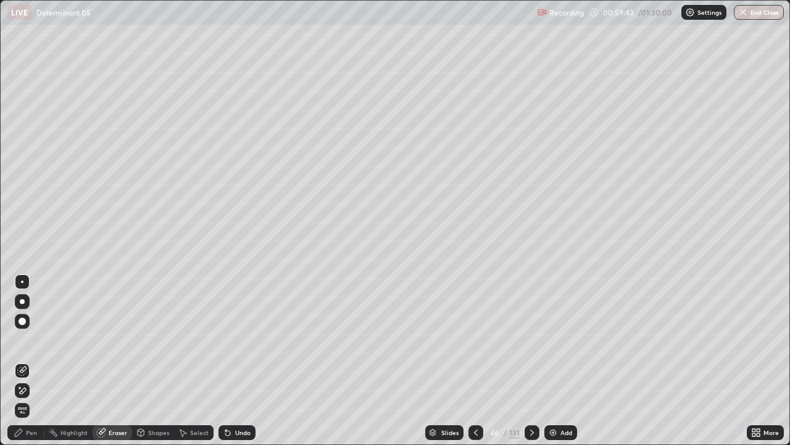
click at [25, 340] on icon at bounding box center [22, 390] width 10 height 10
click at [532, 340] on icon at bounding box center [532, 432] width 10 height 10
click at [31, 340] on div "Pen" at bounding box center [31, 432] width 11 height 6
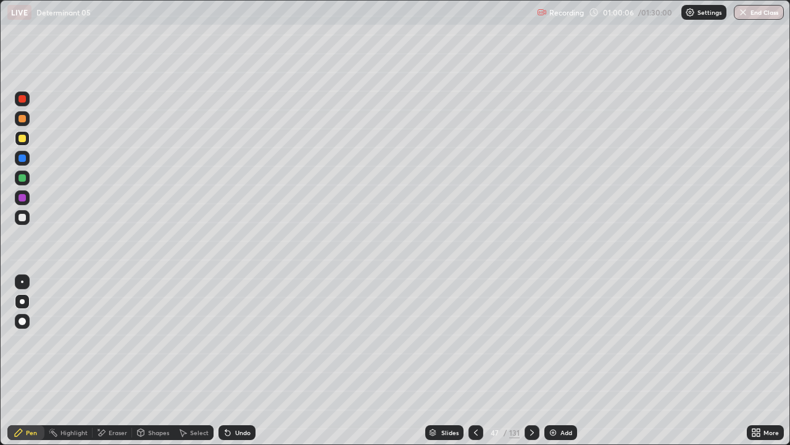
click at [202, 340] on div "Select" at bounding box center [199, 432] width 19 height 6
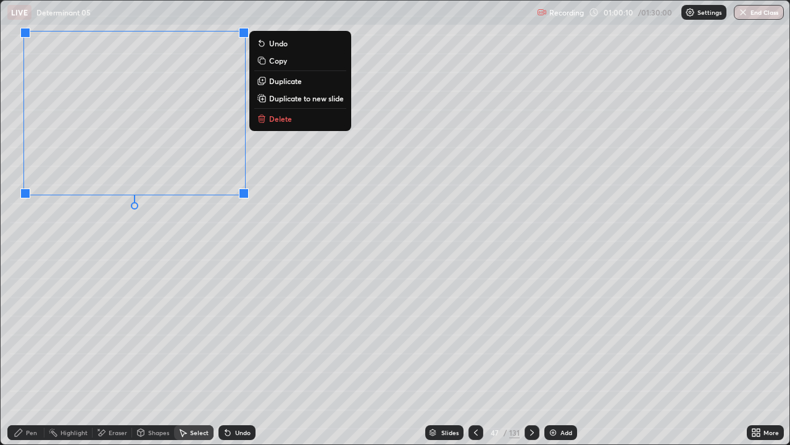
click at [317, 327] on div "0 ° Undo Copy Duplicate Duplicate to new slide Delete" at bounding box center [395, 222] width 789 height 443
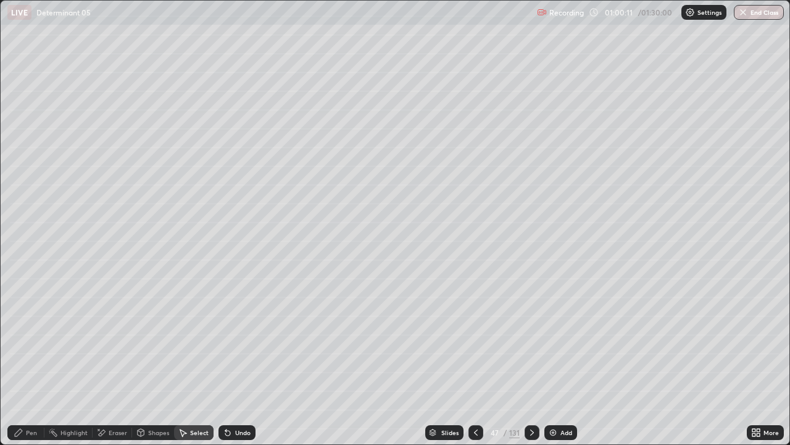
click at [531, 340] on icon at bounding box center [532, 432] width 10 height 10
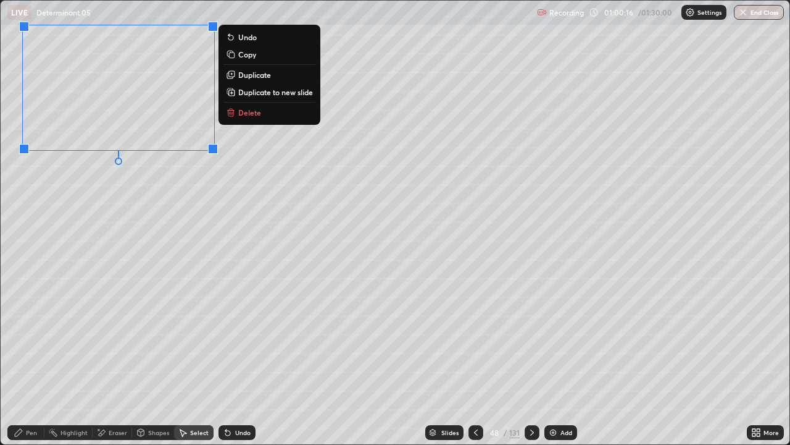
click at [255, 229] on div "0 ° Undo Copy Duplicate Duplicate to new slide Delete" at bounding box center [395, 222] width 789 height 443
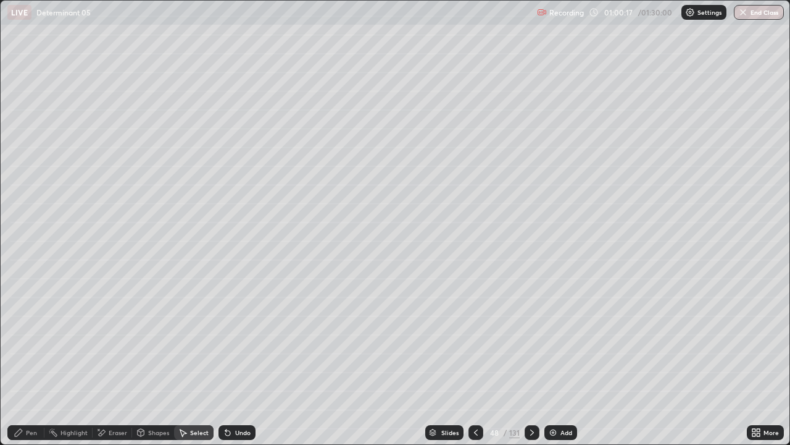
click at [532, 340] on icon at bounding box center [532, 432] width 10 height 10
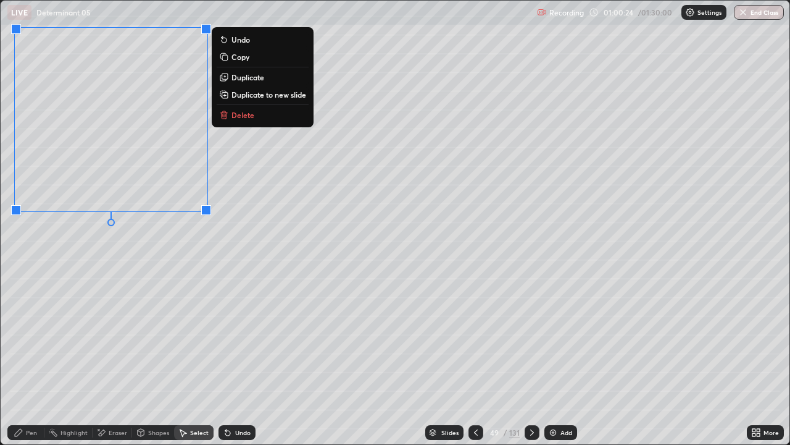
click at [165, 277] on div "0 ° Undo Copy Duplicate Duplicate to new slide Delete" at bounding box center [395, 222] width 789 height 443
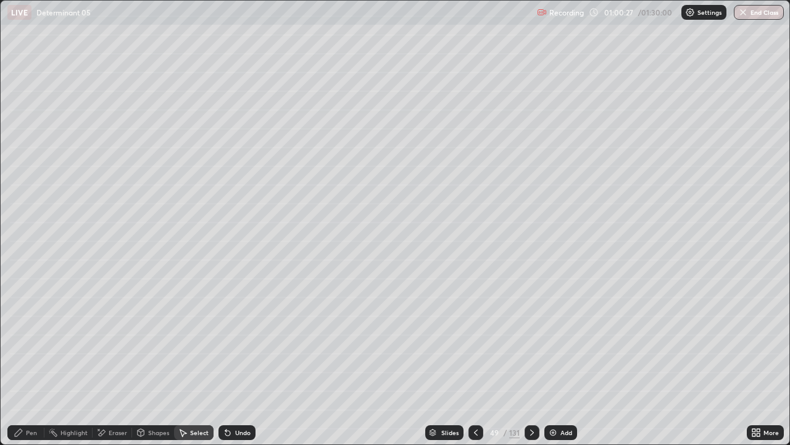
click at [530, 340] on icon at bounding box center [532, 432] width 4 height 6
click at [31, 340] on div "Pen" at bounding box center [31, 432] width 11 height 6
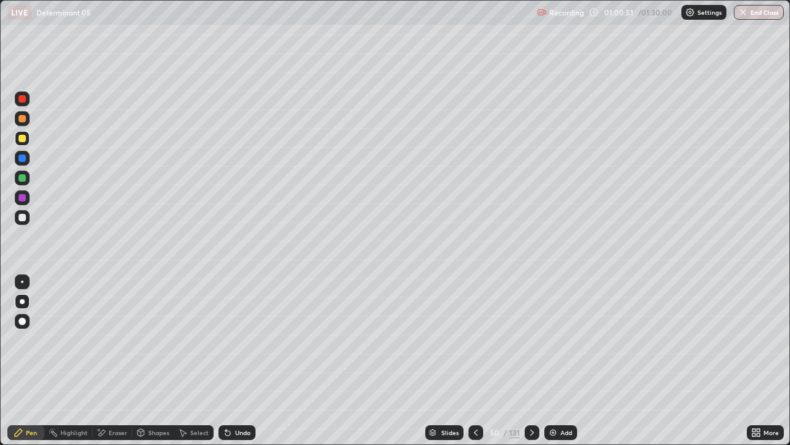
click at [475, 340] on icon at bounding box center [476, 432] width 10 height 10
click at [470, 340] on div at bounding box center [476, 432] width 15 height 15
click at [475, 340] on icon at bounding box center [476, 432] width 10 height 10
click at [531, 340] on icon at bounding box center [532, 432] width 10 height 10
click at [530, 340] on icon at bounding box center [532, 432] width 4 height 6
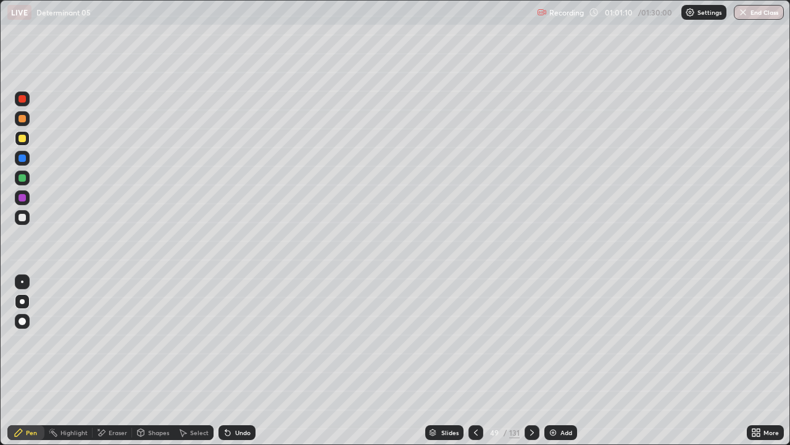
click at [525, 340] on div at bounding box center [532, 432] width 15 height 15
click at [530, 340] on icon at bounding box center [532, 432] width 4 height 6
click at [475, 340] on icon at bounding box center [476, 432] width 10 height 10
click at [114, 340] on div "Eraser" at bounding box center [113, 432] width 40 height 15
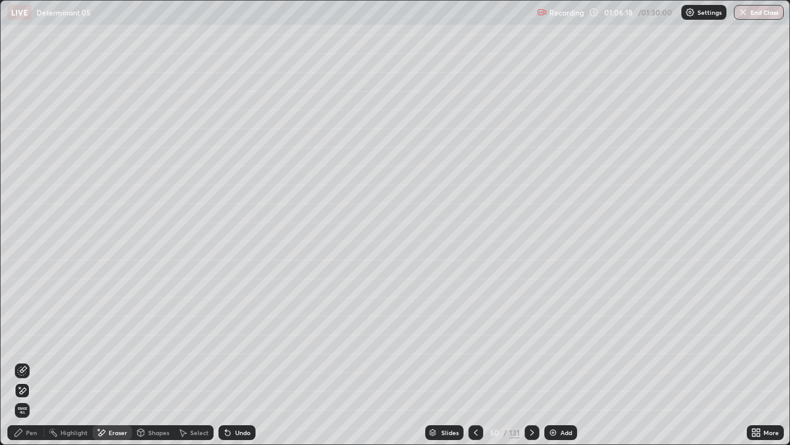
click at [37, 340] on div "Pen" at bounding box center [25, 432] width 37 height 15
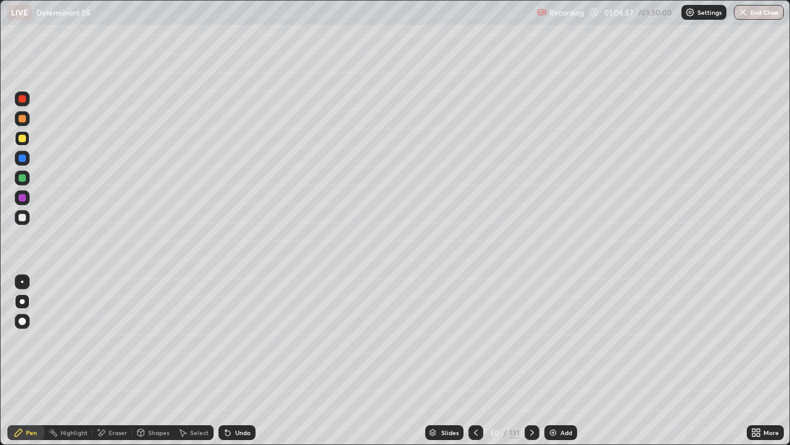
click at [120, 340] on div "Eraser" at bounding box center [118, 432] width 19 height 6
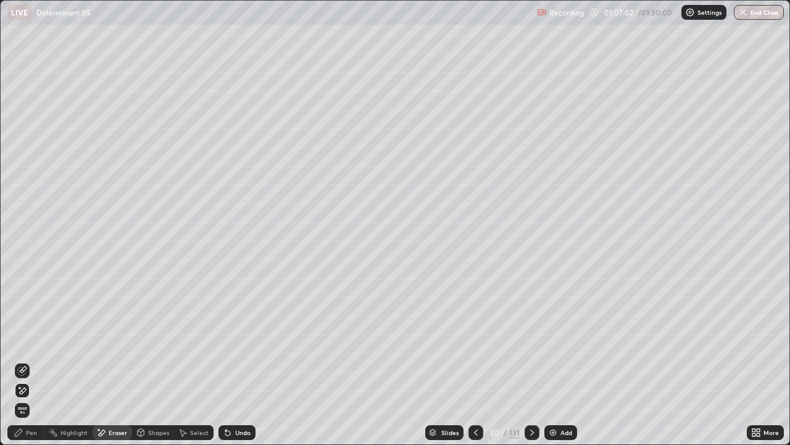
click at [33, 340] on div "Pen" at bounding box center [31, 432] width 11 height 6
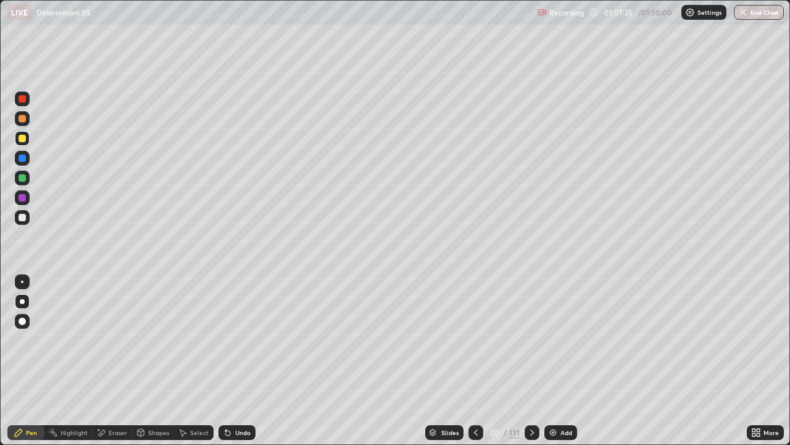
click at [476, 340] on icon at bounding box center [476, 432] width 10 height 10
click at [475, 340] on div at bounding box center [476, 432] width 15 height 15
click at [475, 340] on icon at bounding box center [476, 432] width 10 height 10
click at [477, 340] on icon at bounding box center [476, 432] width 10 height 10
click at [480, 340] on div at bounding box center [476, 432] width 15 height 15
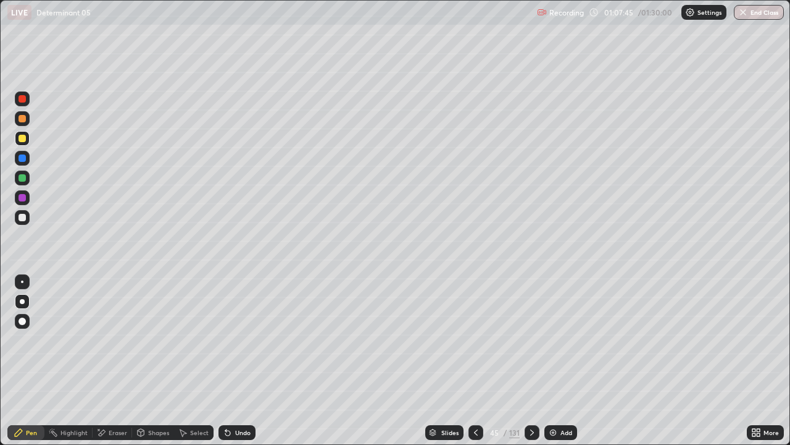
click at [531, 340] on icon at bounding box center [532, 432] width 10 height 10
click at [534, 340] on div at bounding box center [532, 432] width 15 height 15
click at [534, 340] on icon at bounding box center [532, 432] width 10 height 10
click at [531, 340] on icon at bounding box center [532, 432] width 10 height 10
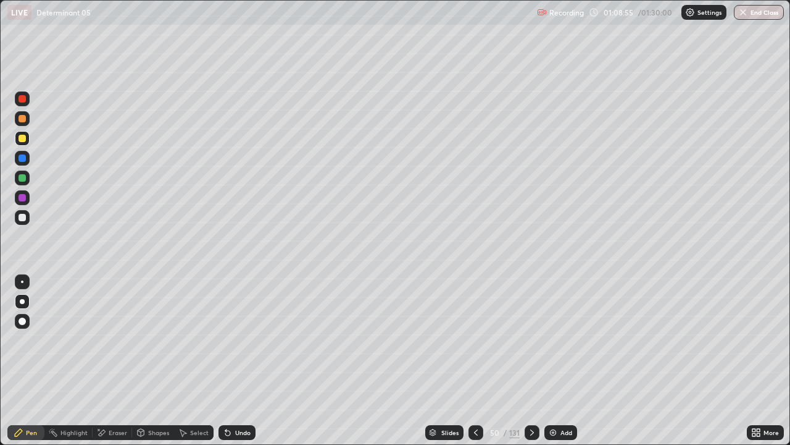
click at [474, 340] on icon at bounding box center [476, 432] width 10 height 10
click at [474, 340] on div at bounding box center [476, 432] width 15 height 15
click at [475, 340] on icon at bounding box center [476, 432] width 10 height 10
click at [476, 340] on icon at bounding box center [476, 432] width 10 height 10
click at [534, 340] on div at bounding box center [532, 432] width 15 height 15
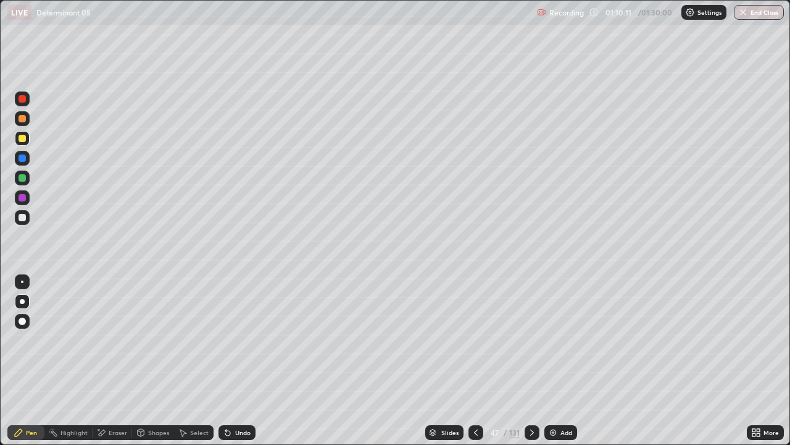
click at [531, 340] on icon at bounding box center [532, 432] width 10 height 10
click at [476, 340] on icon at bounding box center [476, 432] width 10 height 10
click at [449, 340] on div "Slides" at bounding box center [450, 432] width 17 height 6
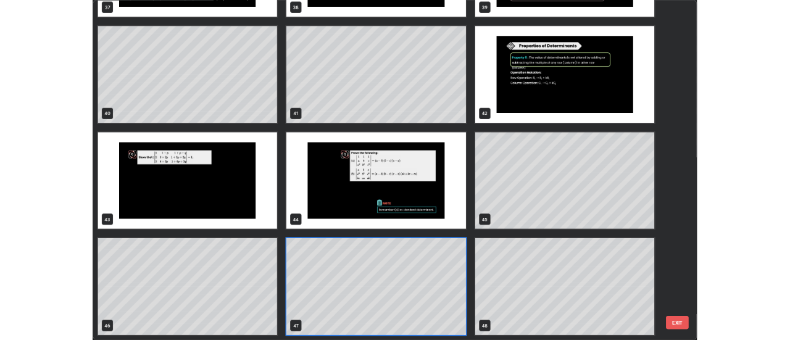
scroll to position [440, 783]
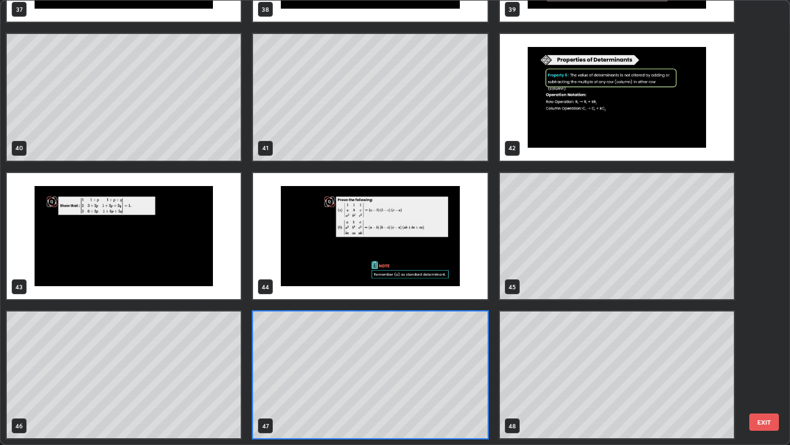
click at [453, 251] on img "grid" at bounding box center [370, 236] width 234 height 127
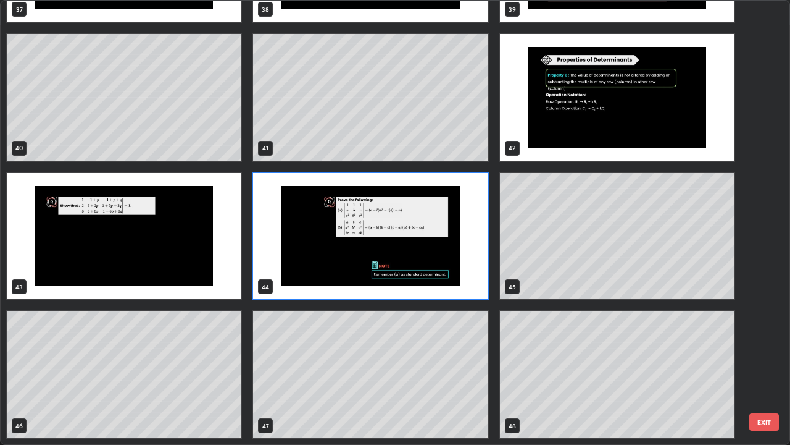
click at [564, 130] on img "grid" at bounding box center [617, 97] width 234 height 127
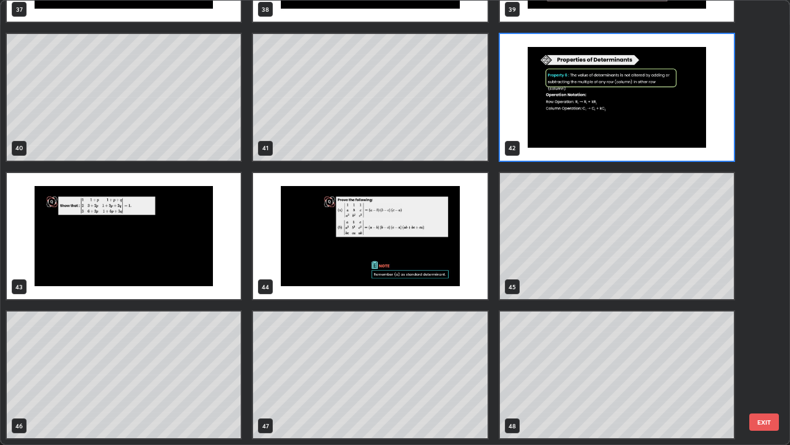
click at [564, 130] on img "grid" at bounding box center [617, 97] width 234 height 127
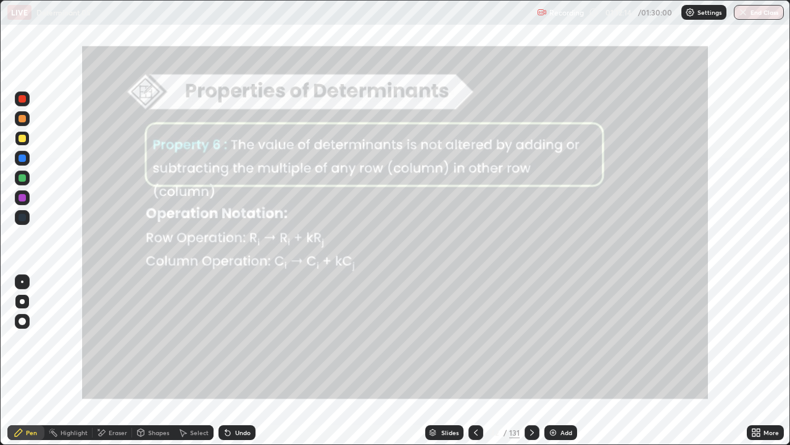
click at [532, 340] on icon at bounding box center [532, 432] width 10 height 10
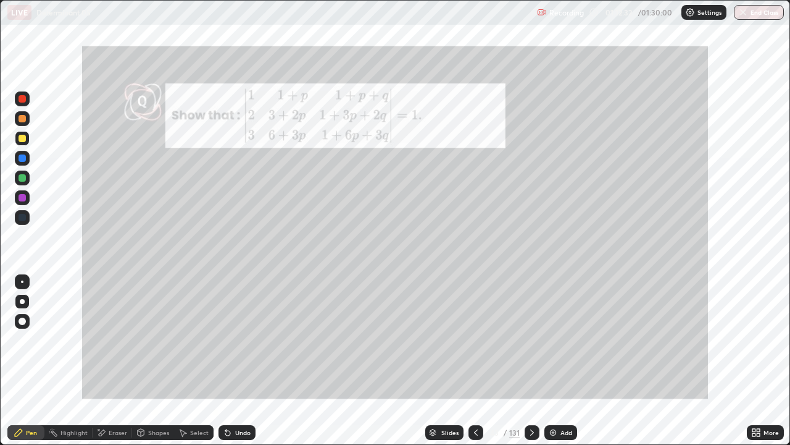
click at [20, 141] on div at bounding box center [22, 138] width 7 height 7
click at [764, 340] on div "More" at bounding box center [771, 432] width 15 height 6
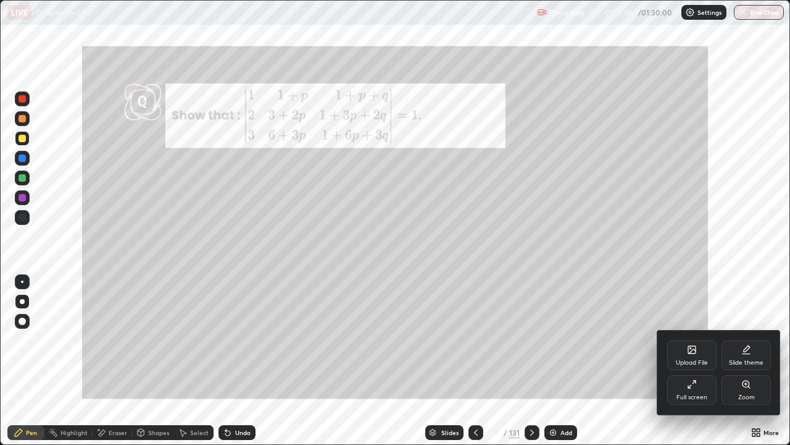
click at [691, 340] on icon at bounding box center [692, 384] width 10 height 10
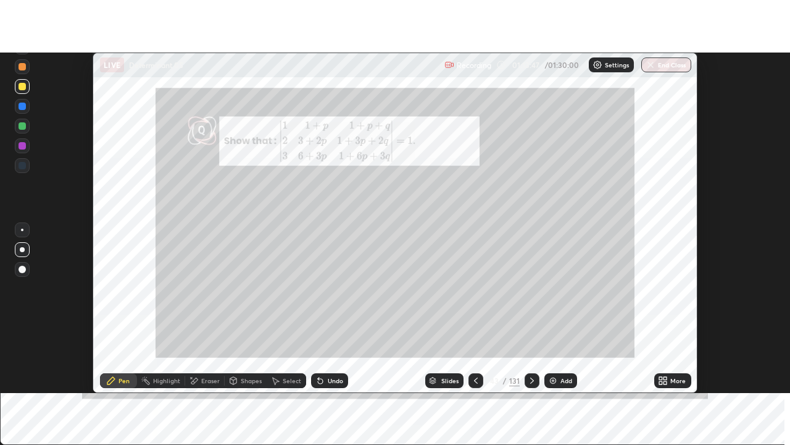
scroll to position [61408, 60958]
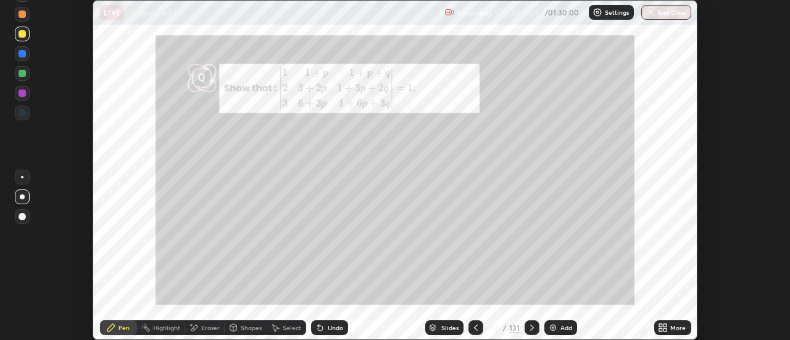
click at [675, 326] on div "More" at bounding box center [678, 328] width 15 height 6
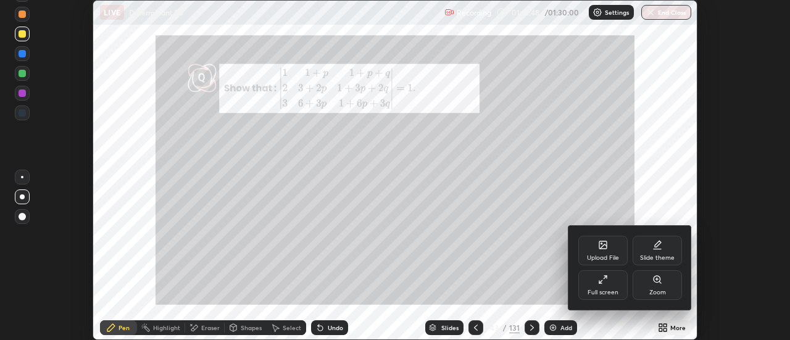
click at [614, 283] on div "Full screen" at bounding box center [603, 285] width 49 height 30
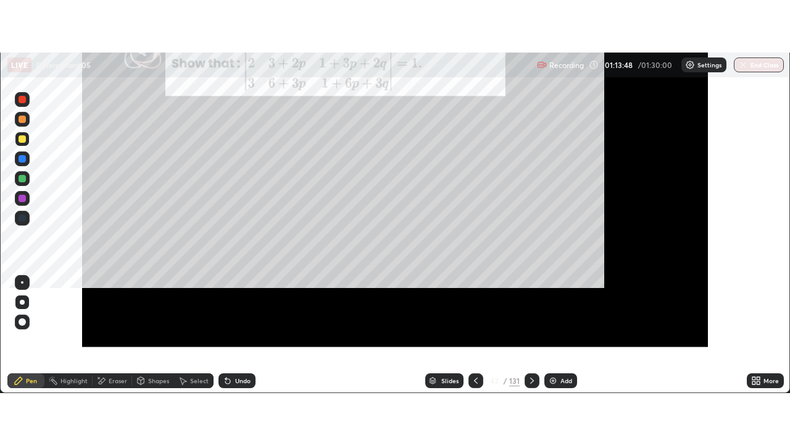
scroll to position [445, 790]
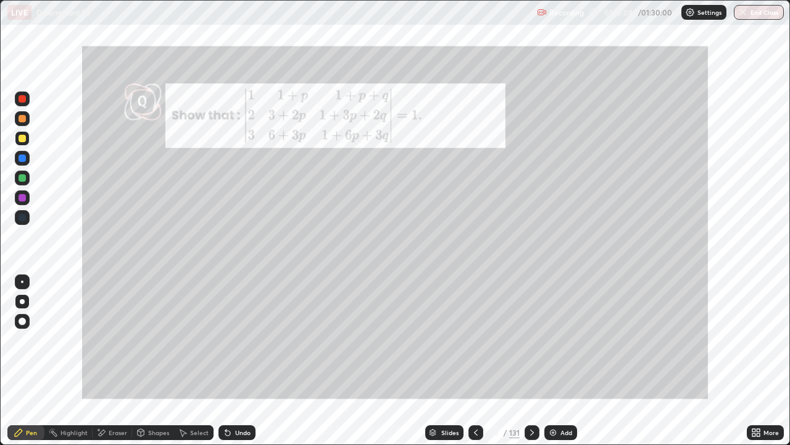
click at [125, 340] on div "Eraser" at bounding box center [118, 432] width 19 height 6
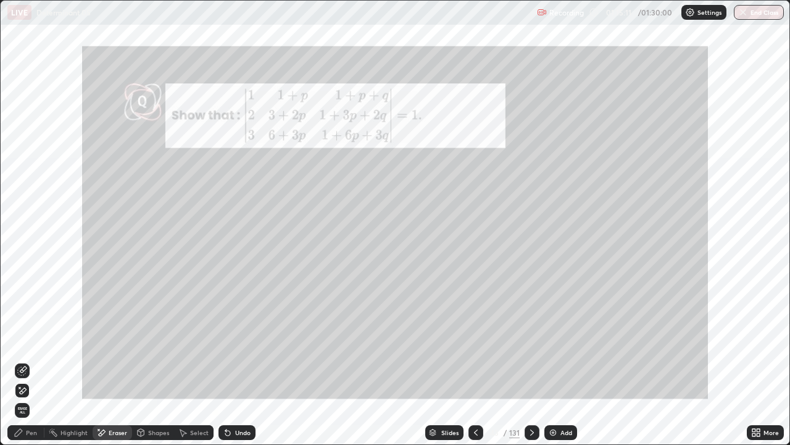
click at [33, 340] on div "Pen" at bounding box center [31, 432] width 11 height 6
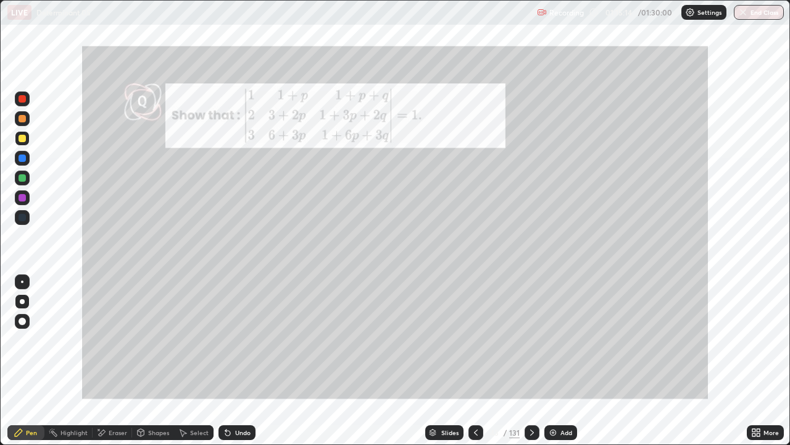
click at [475, 340] on icon at bounding box center [476, 432] width 10 height 10
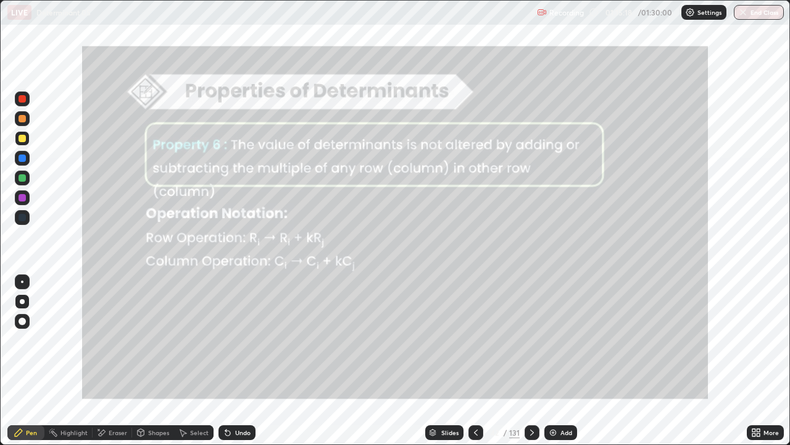
click at [530, 340] on icon at bounding box center [532, 432] width 10 height 10
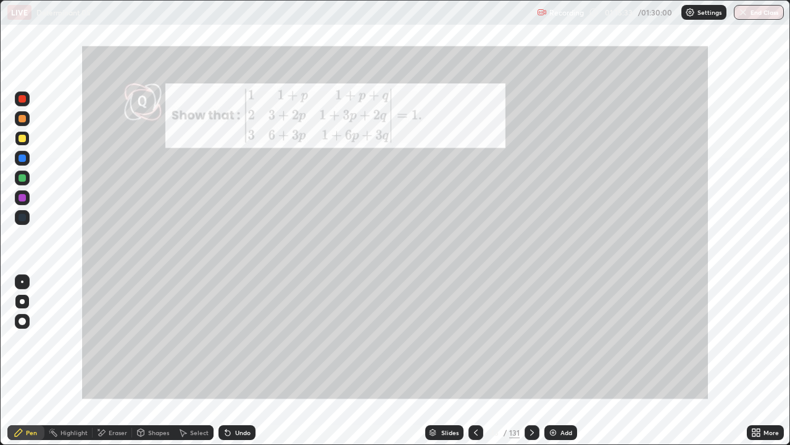
click at [243, 340] on div "Undo" at bounding box center [242, 432] width 15 height 6
click at [538, 340] on div at bounding box center [532, 432] width 15 height 15
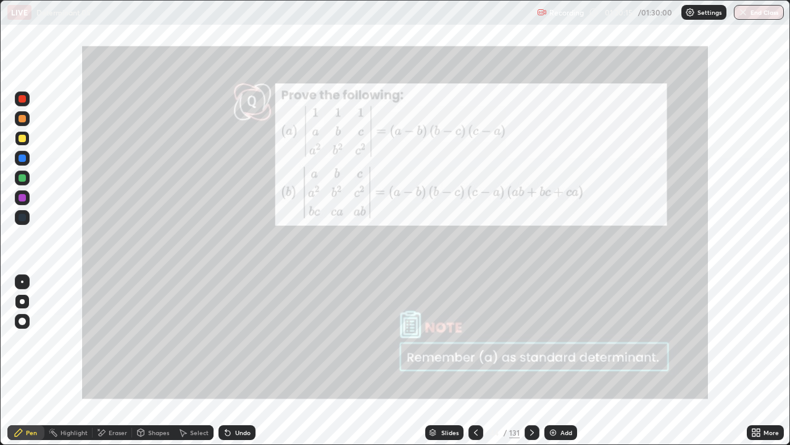
click at [536, 340] on div at bounding box center [532, 432] width 15 height 15
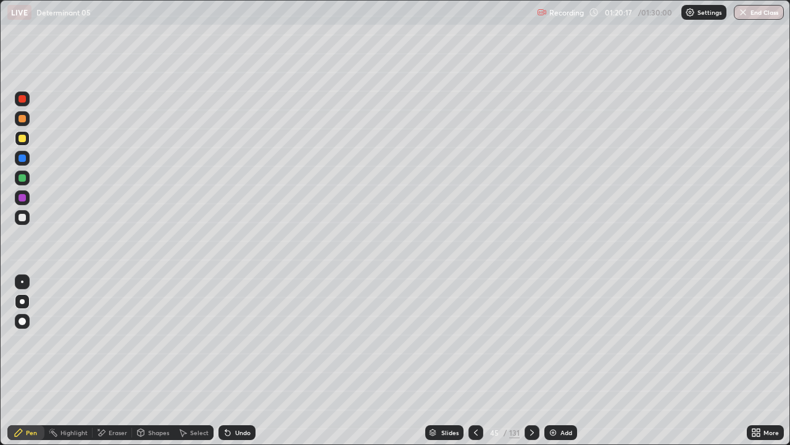
click at [531, 340] on icon at bounding box center [532, 432] width 10 height 10
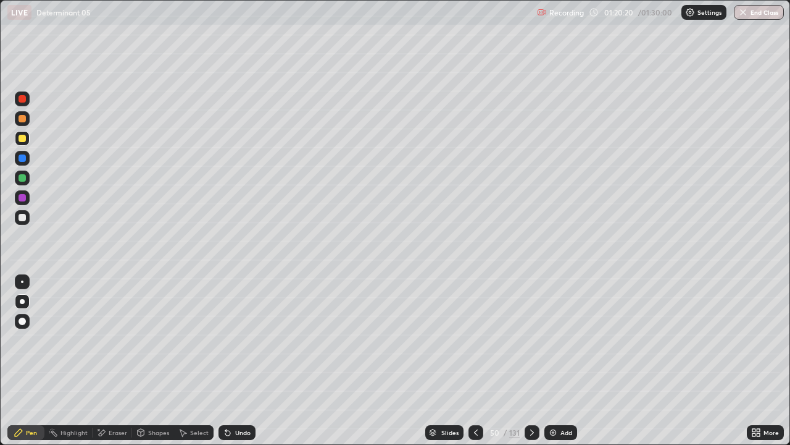
click at [531, 340] on icon at bounding box center [532, 432] width 10 height 10
click at [533, 340] on icon at bounding box center [532, 432] width 10 height 10
click at [532, 340] on icon at bounding box center [532, 432] width 10 height 10
click at [533, 340] on icon at bounding box center [532, 432] width 10 height 10
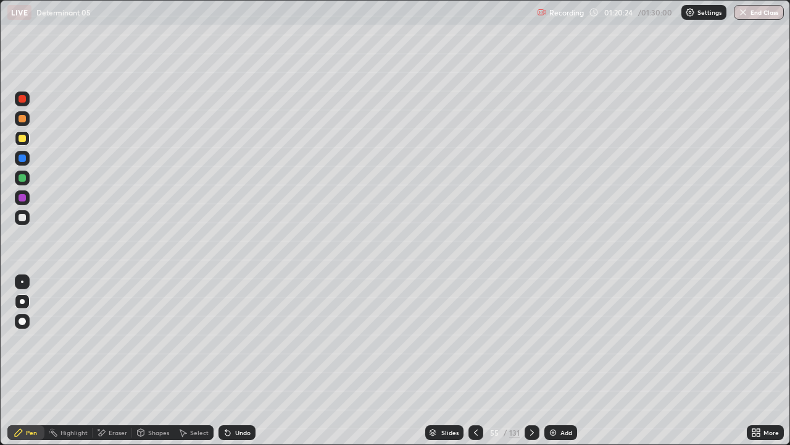
click at [532, 340] on icon at bounding box center [532, 432] width 10 height 10
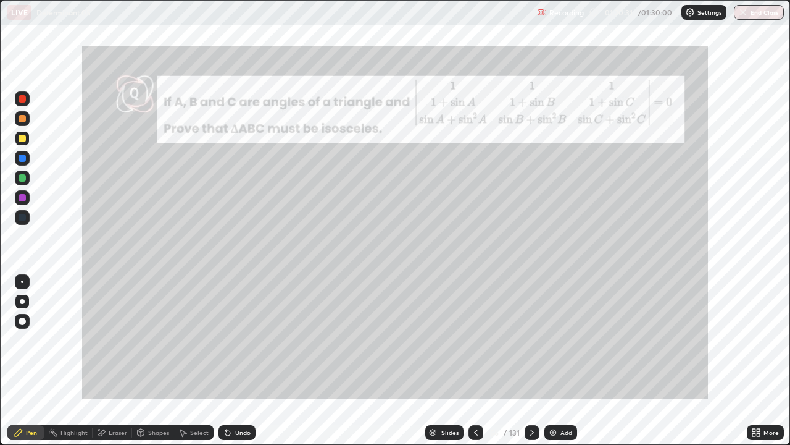
click at [537, 340] on div at bounding box center [532, 432] width 15 height 15
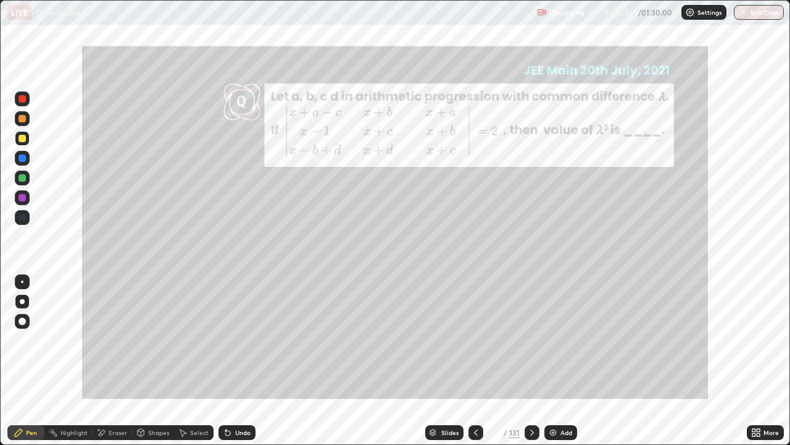
click at [529, 340] on icon at bounding box center [532, 432] width 10 height 10
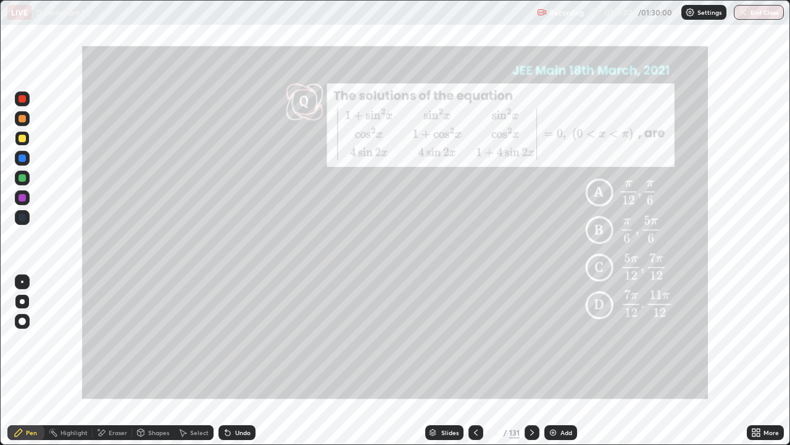
click at [531, 340] on icon at bounding box center [532, 432] width 10 height 10
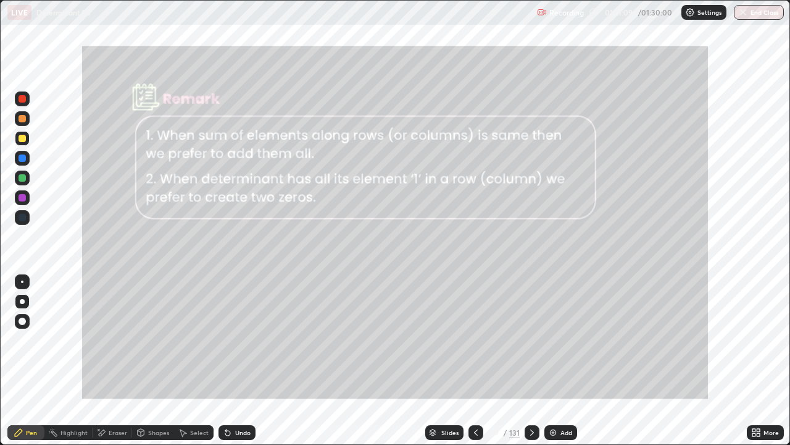
click at [759, 8] on button "End Class" at bounding box center [759, 12] width 50 height 15
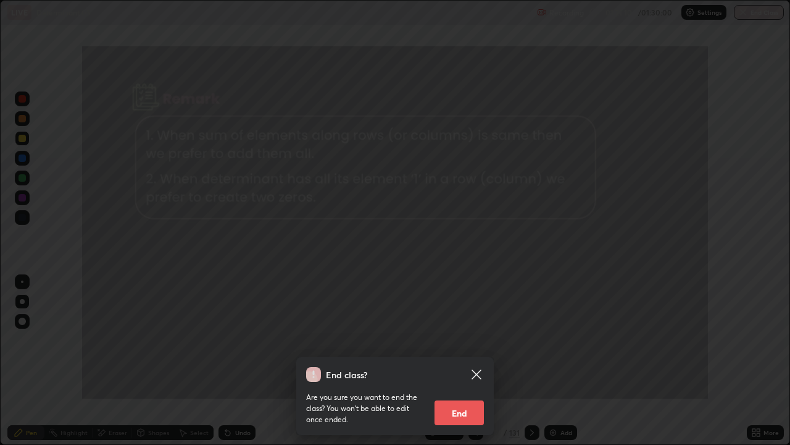
click at [476, 340] on button "End" at bounding box center [459, 412] width 49 height 25
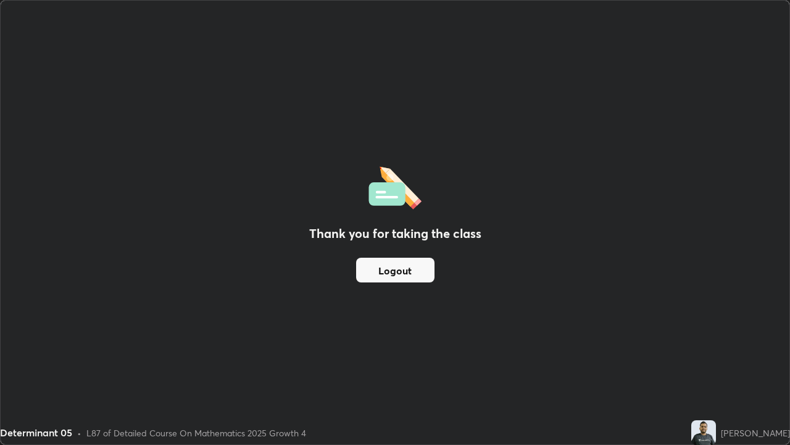
click at [426, 271] on button "Logout" at bounding box center [395, 269] width 78 height 25
